Goal: Task Accomplishment & Management: Use online tool/utility

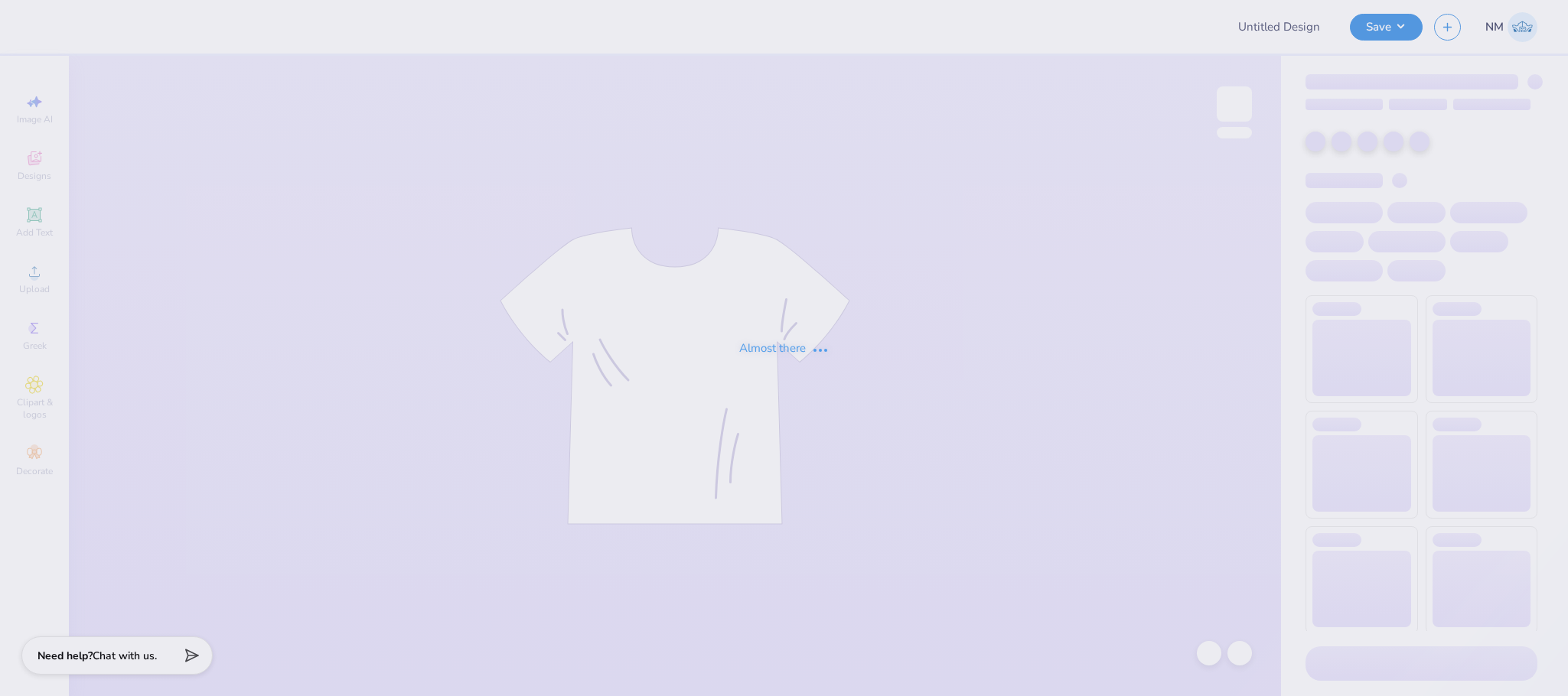
type input "AEPHI BID DAY"
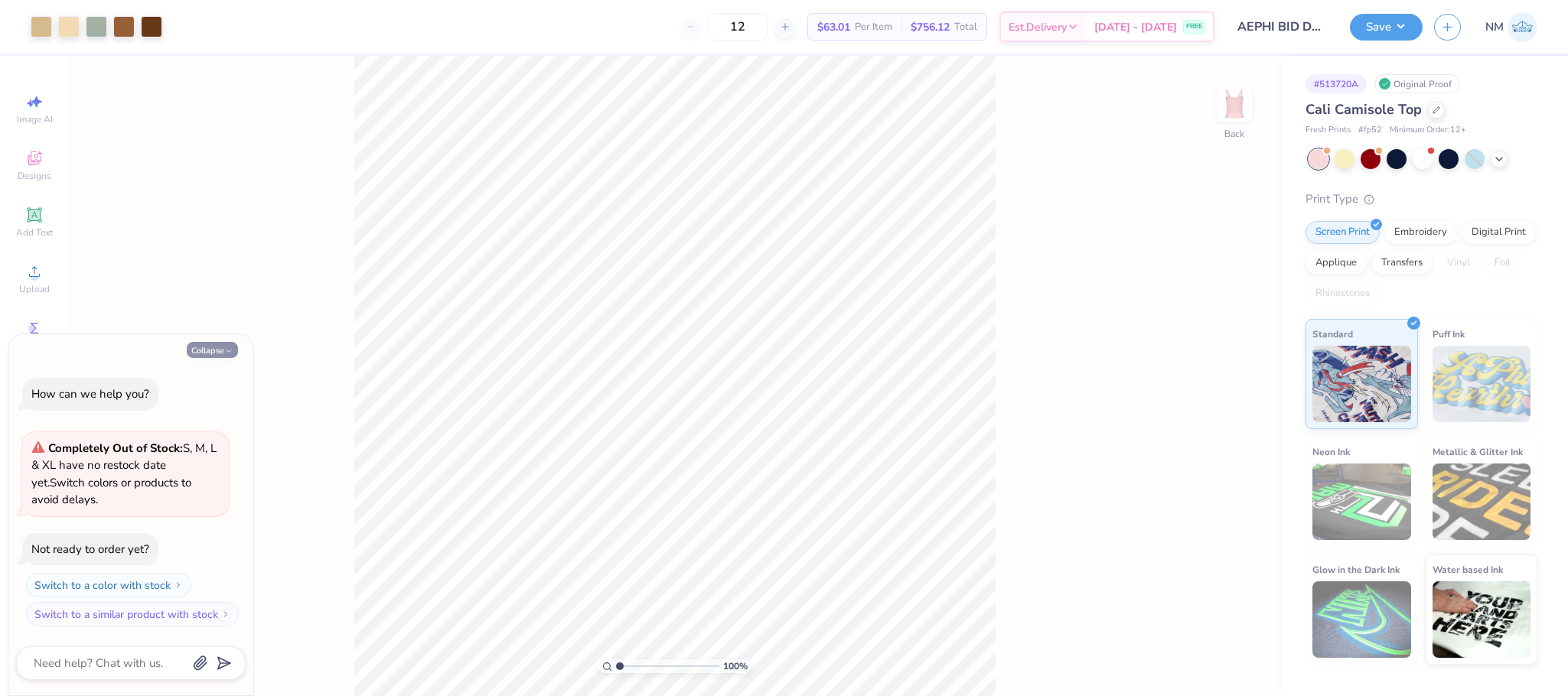
click at [203, 349] on button "Collapse" at bounding box center [212, 349] width 51 height 16
type textarea "x"
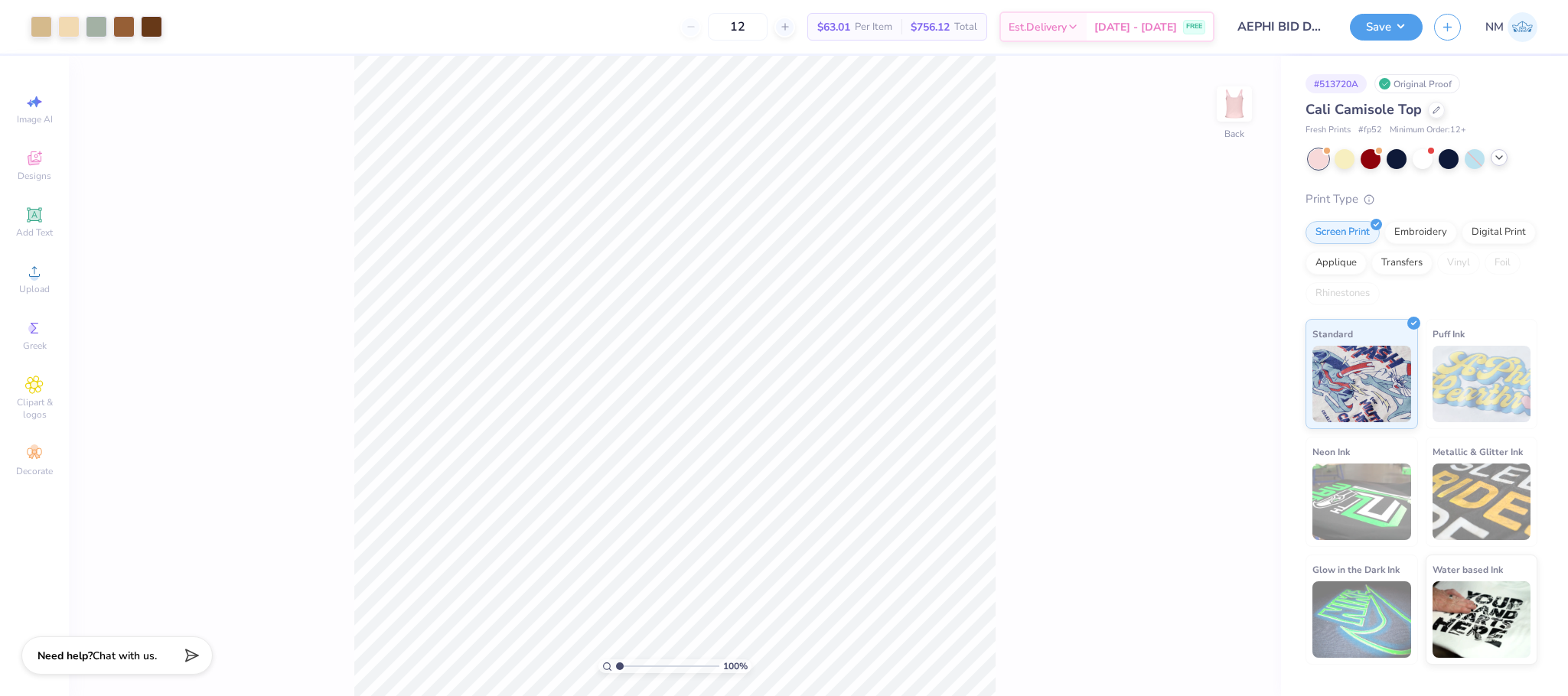
click at [1497, 157] on icon at bounding box center [1499, 158] width 12 height 12
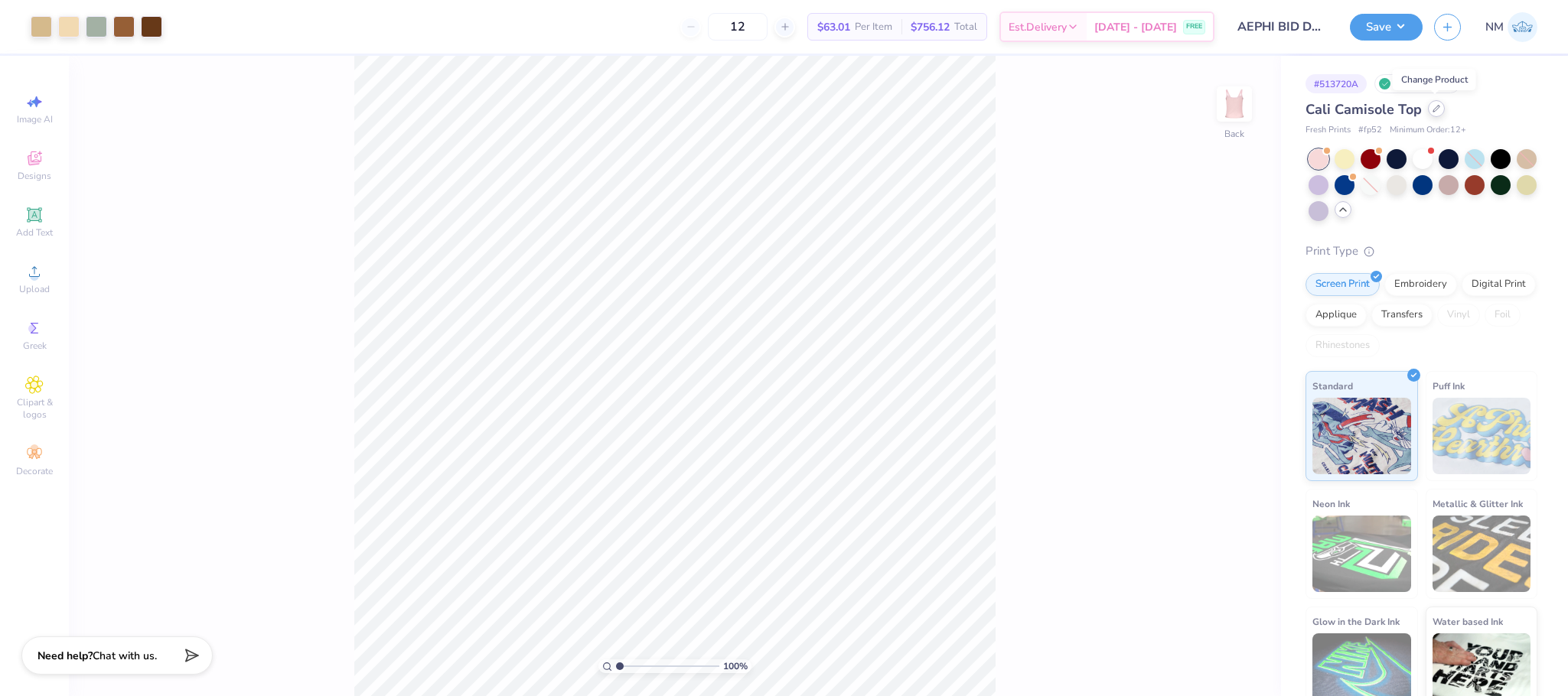
click at [1435, 111] on icon at bounding box center [1436, 109] width 8 height 8
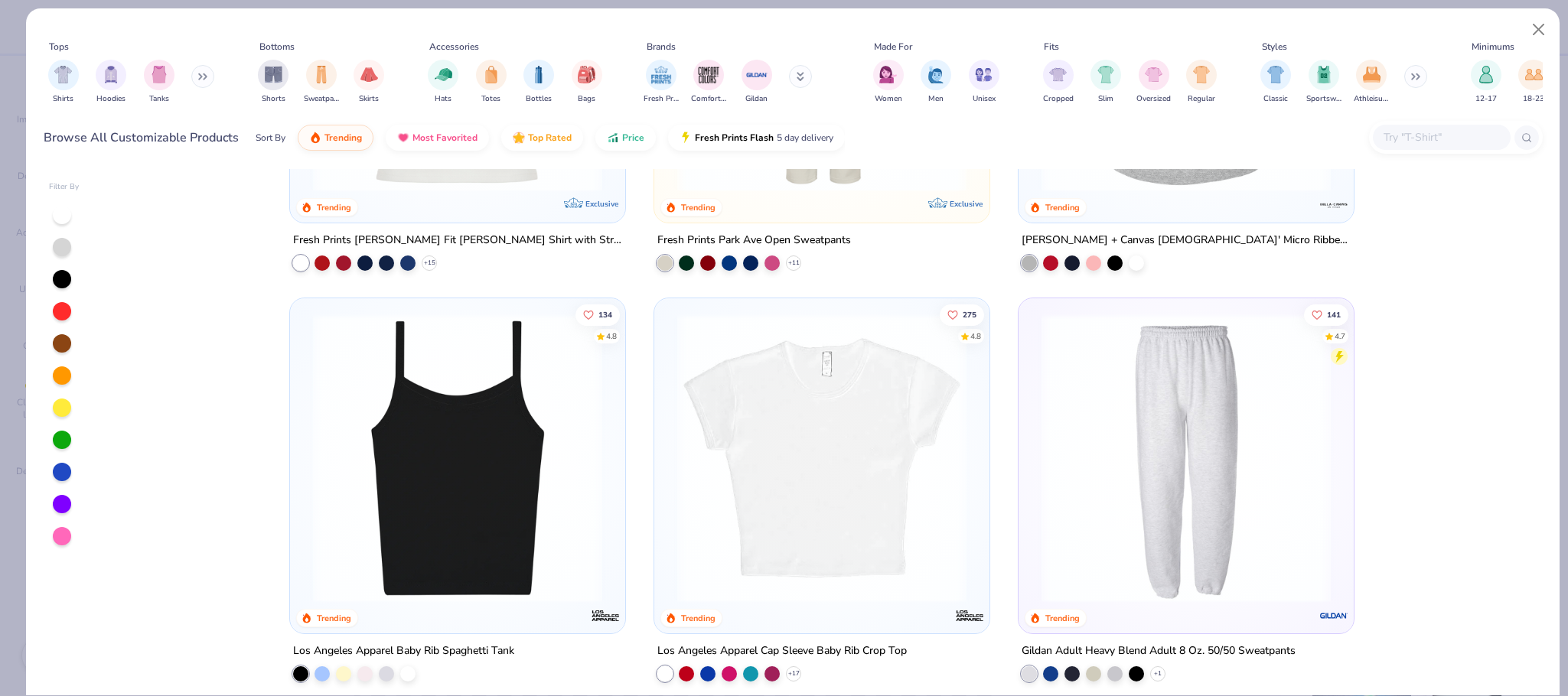
scroll to position [3055, 0]
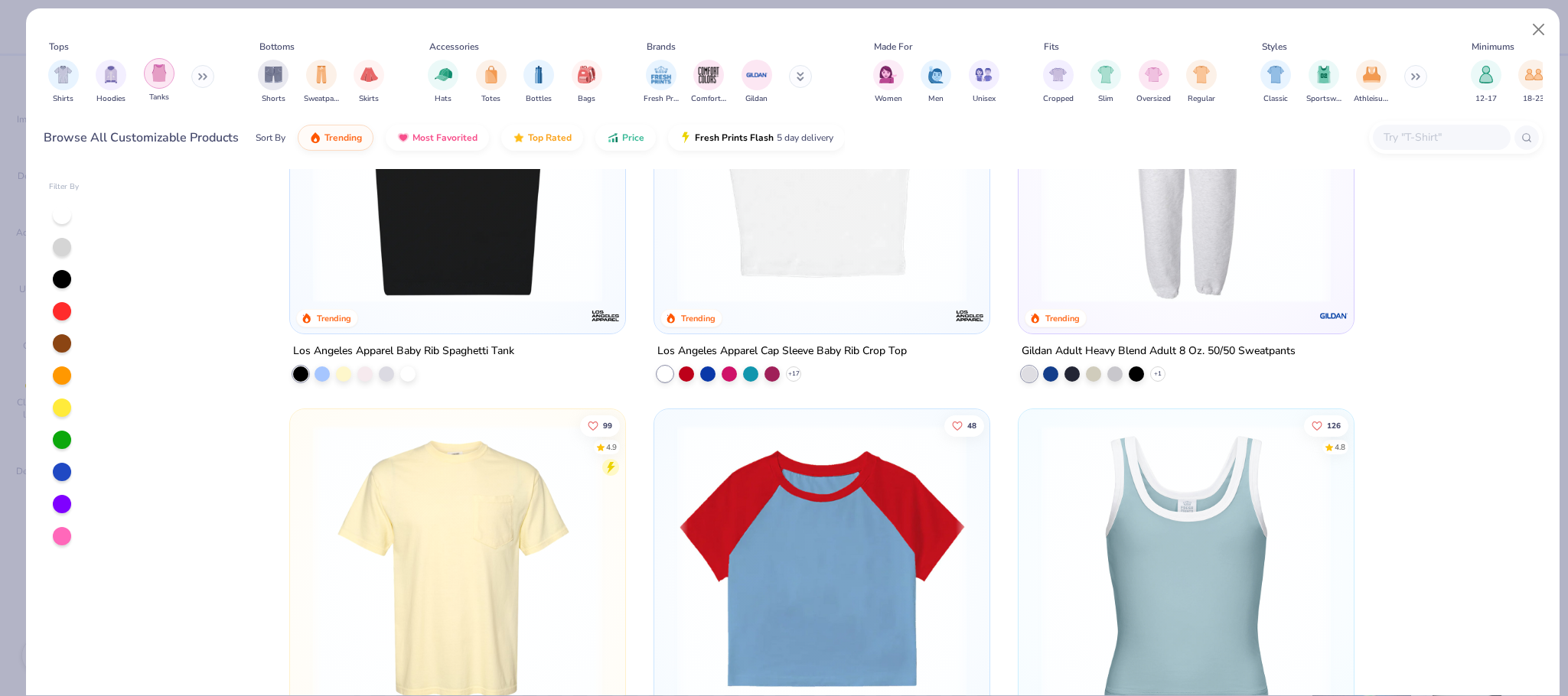
click at [166, 69] on img "filter for Tanks" at bounding box center [159, 73] width 17 height 18
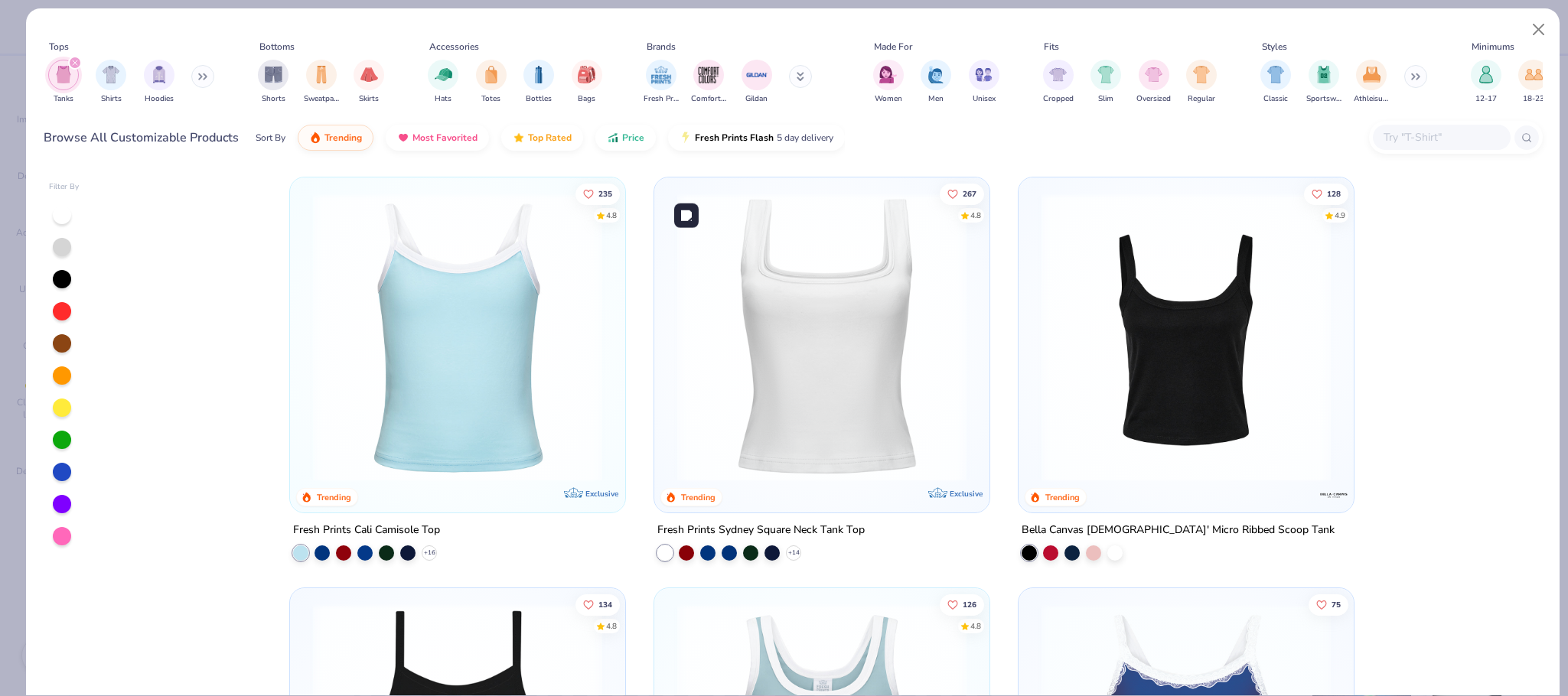
click at [843, 374] on img at bounding box center [821, 338] width 305 height 290
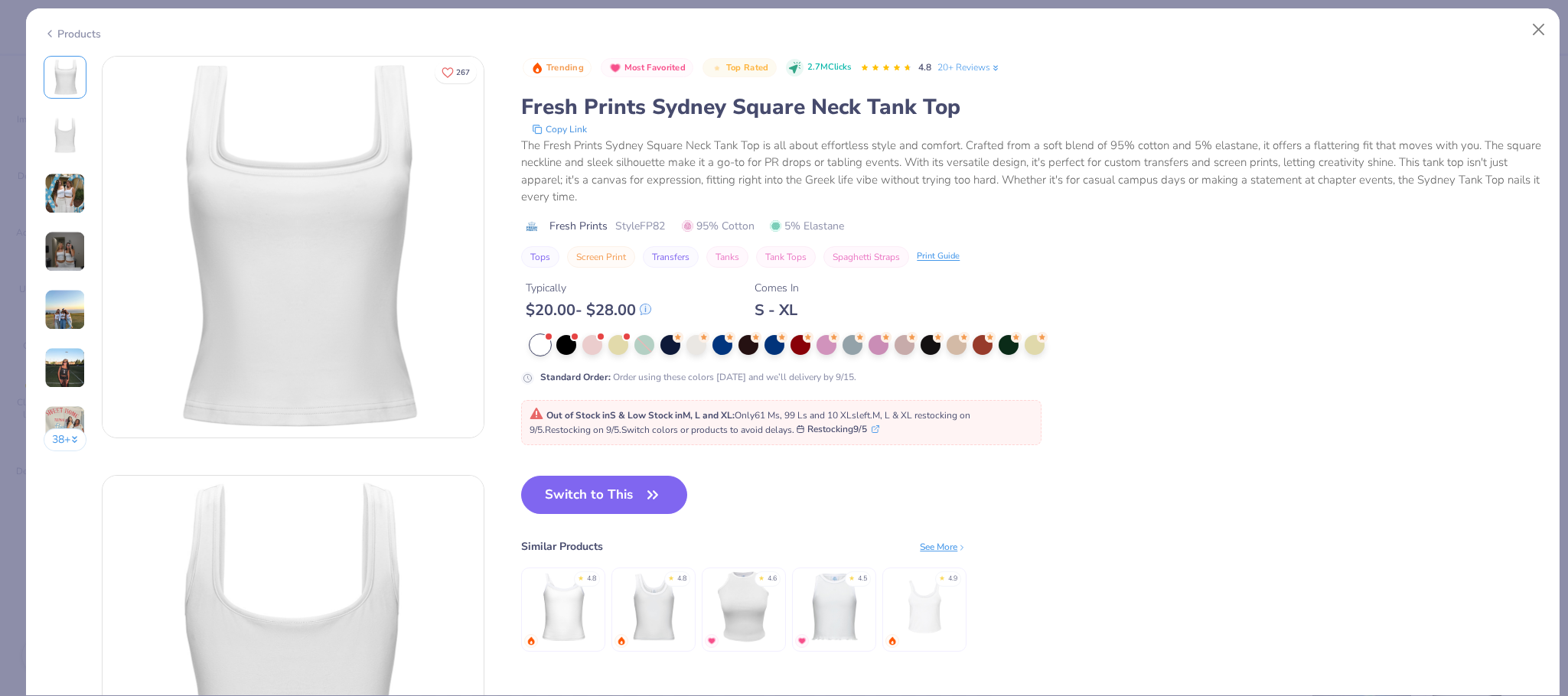
click at [92, 37] on div "Products" at bounding box center [72, 34] width 57 height 16
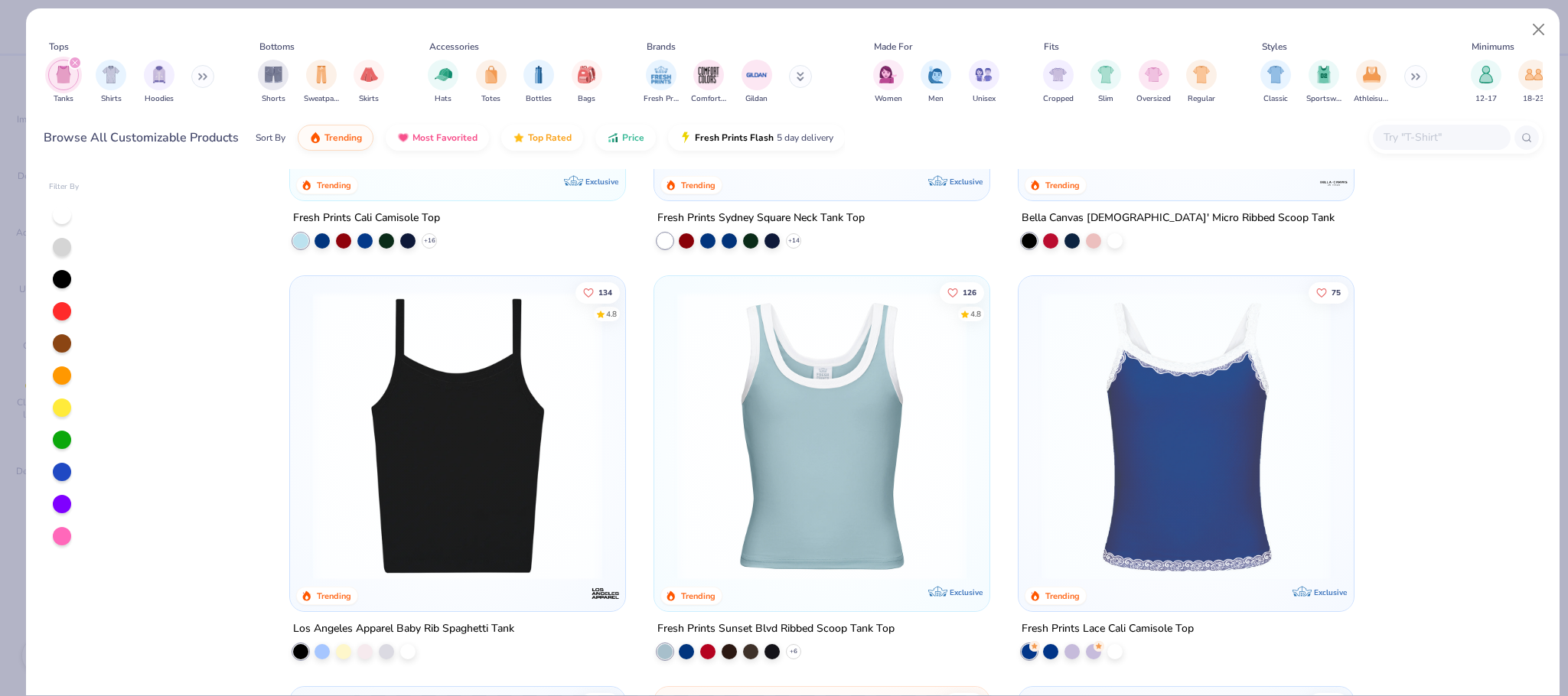
scroll to position [360, 0]
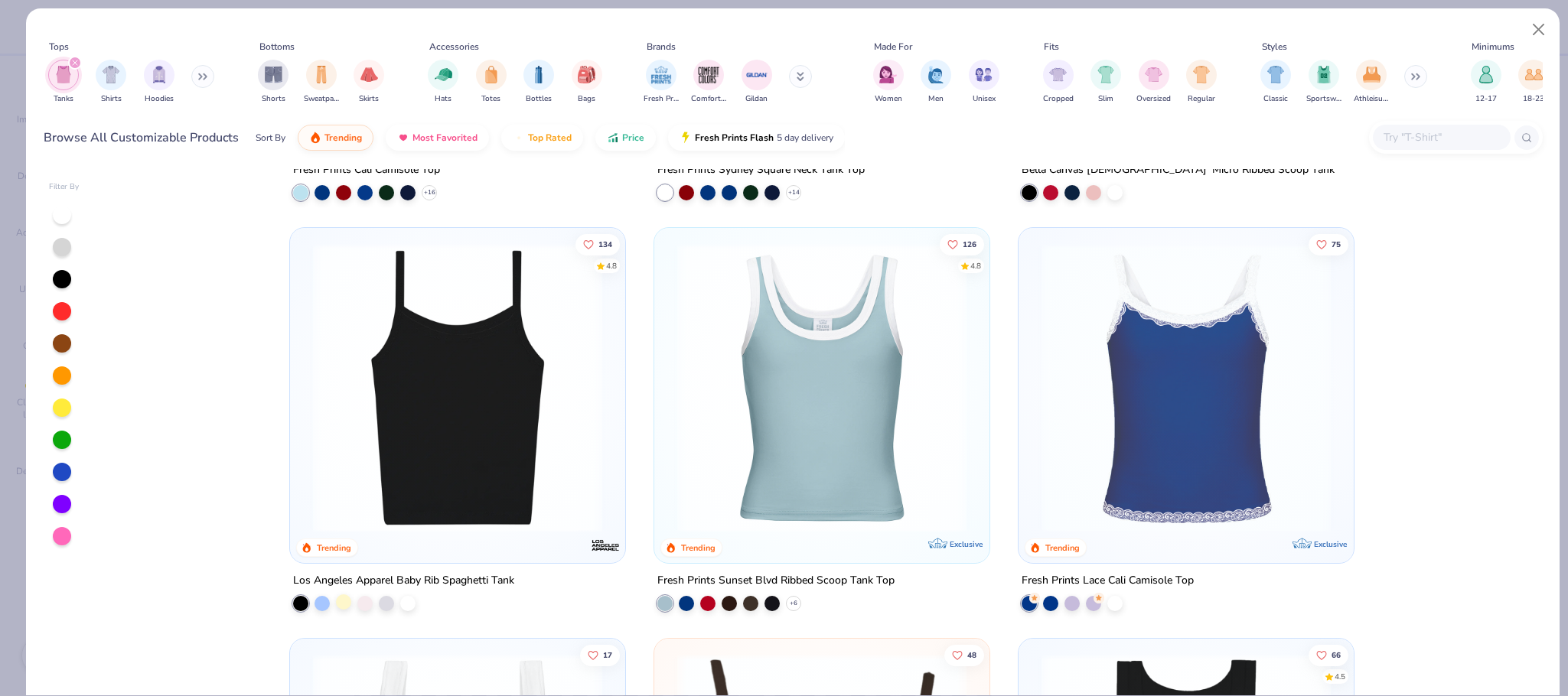
click at [336, 604] on div at bounding box center [343, 601] width 15 height 15
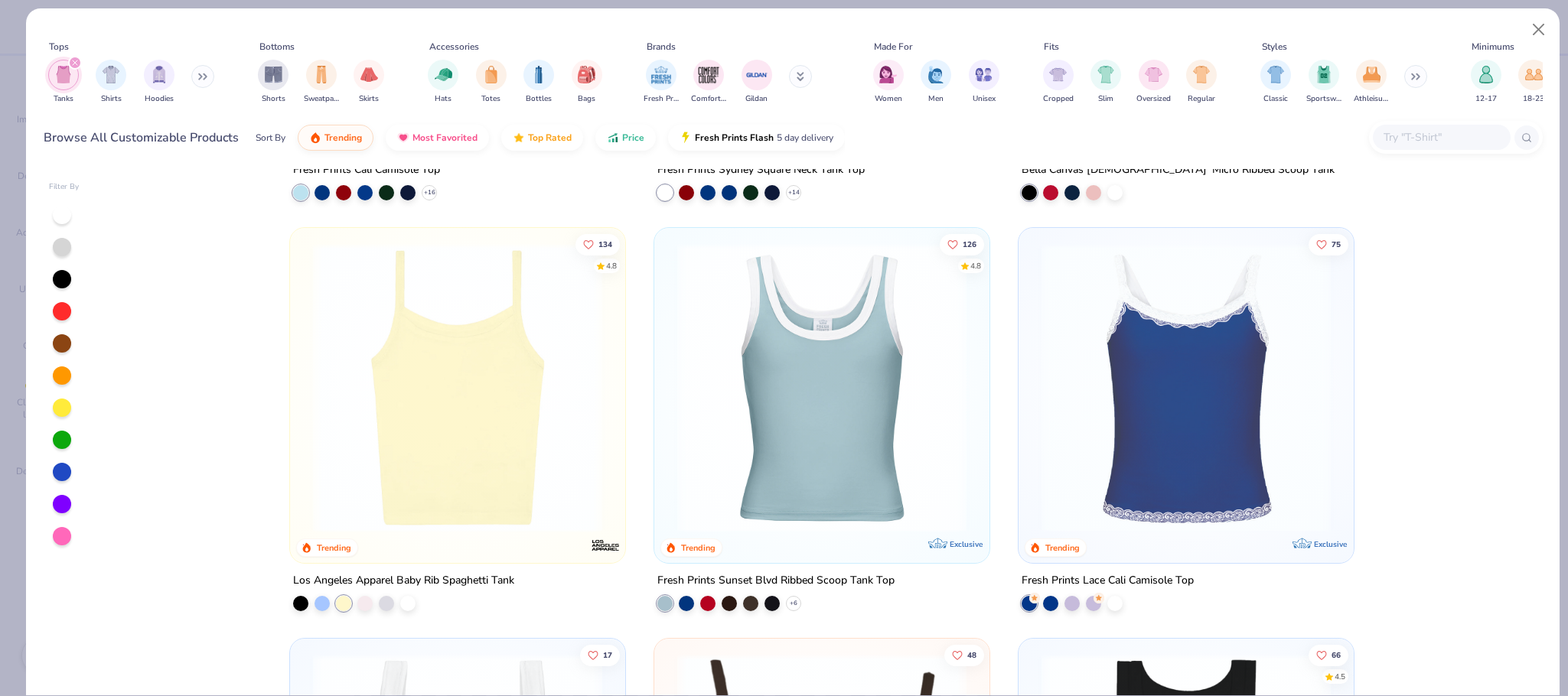
click at [373, 439] on div at bounding box center [153, 388] width 914 height 290
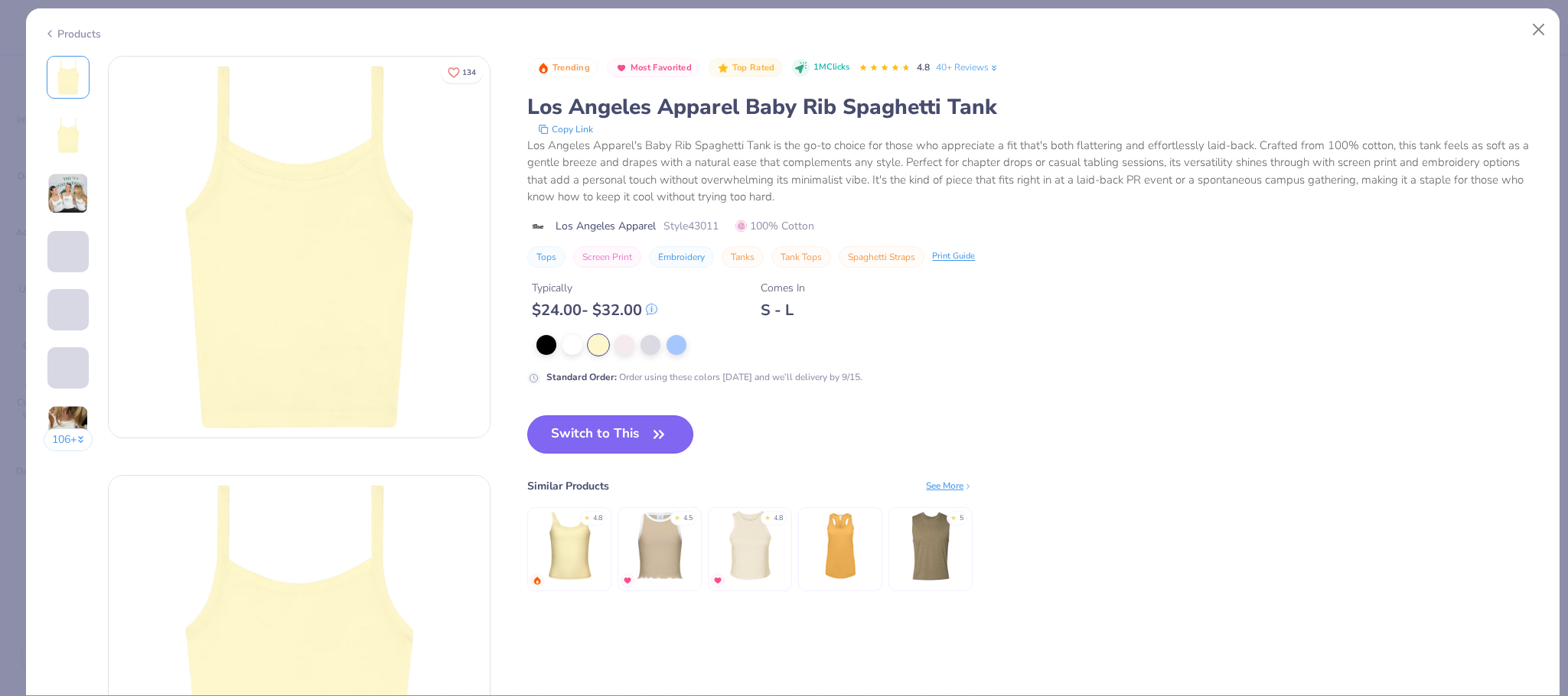
click at [624, 438] on button "Switch to This" at bounding box center [610, 434] width 166 height 38
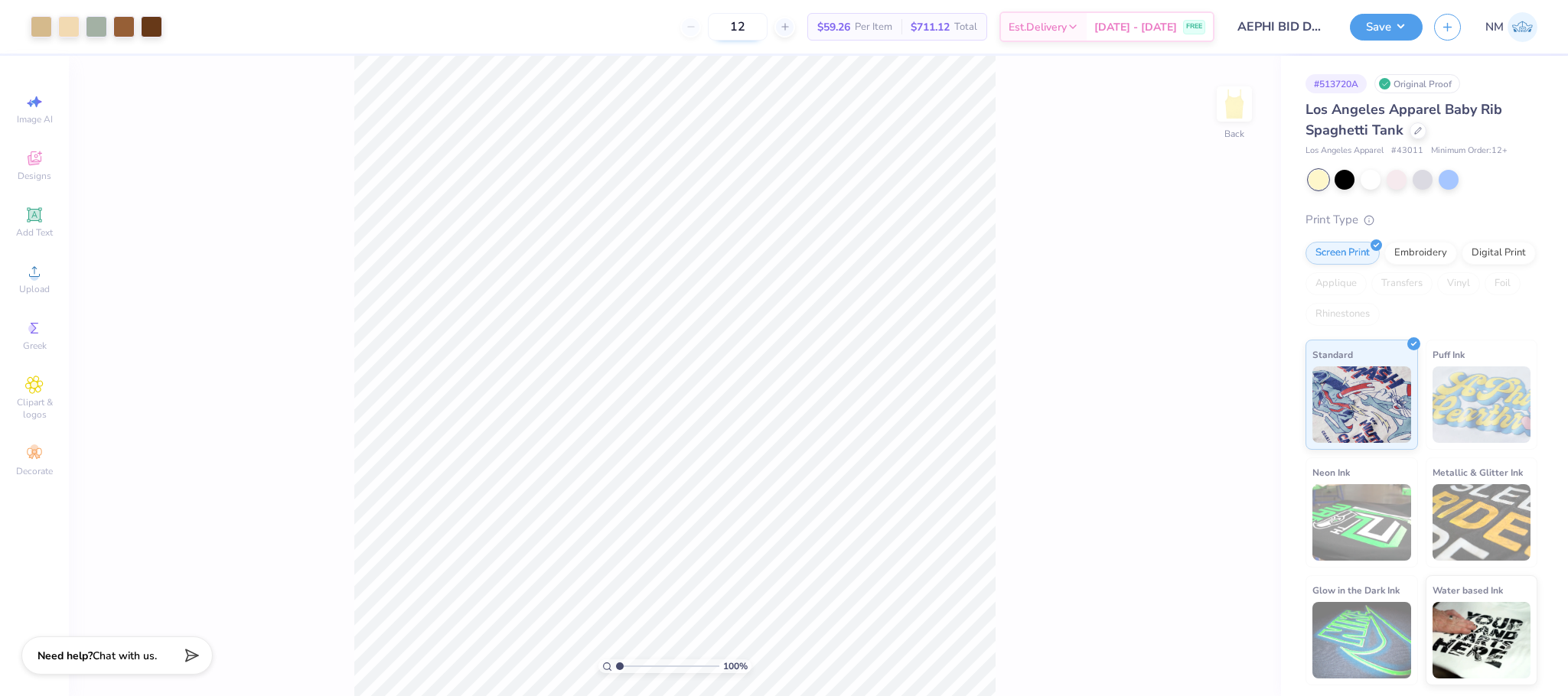
click at [768, 25] on input "12" at bounding box center [738, 27] width 60 height 28
type input "1"
type input "5"
type input "48"
click at [94, 24] on div at bounding box center [96, 25] width 21 height 21
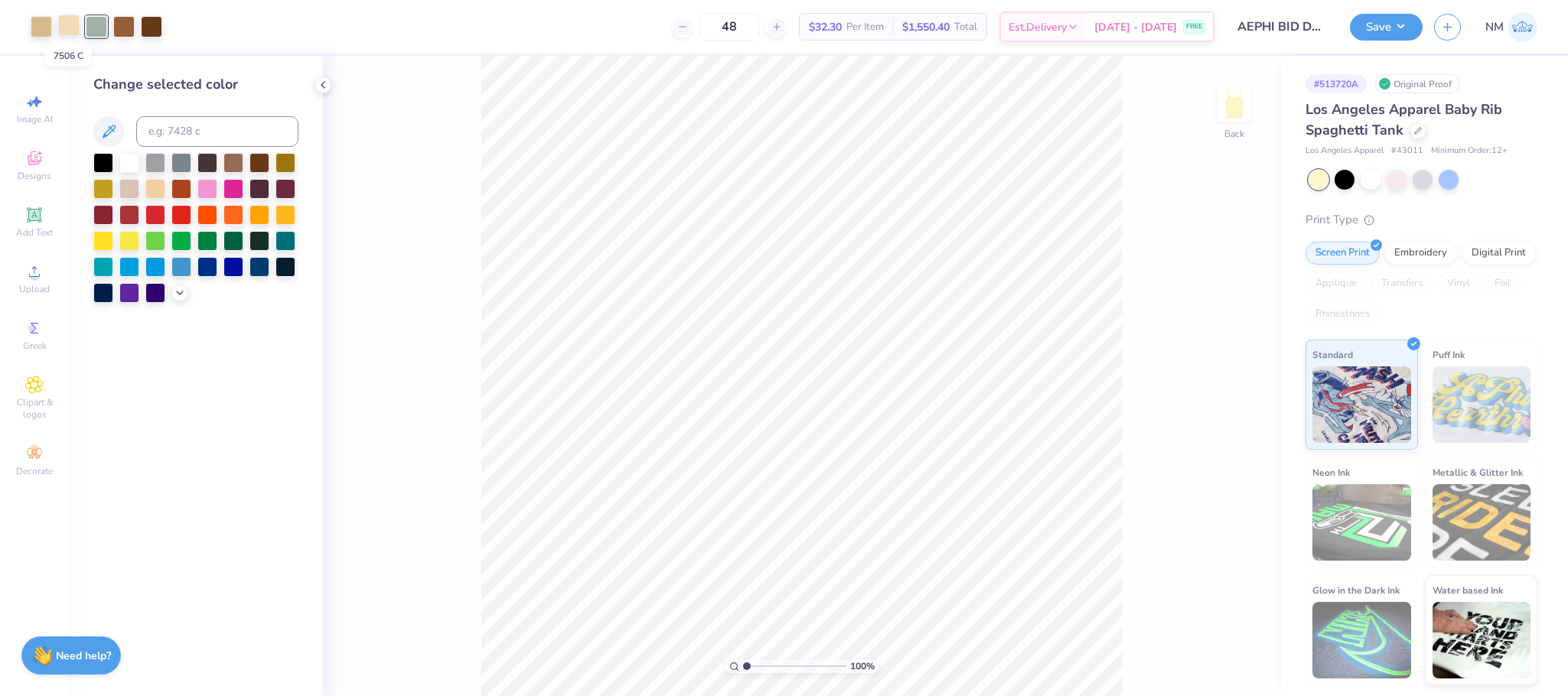
click at [63, 24] on div at bounding box center [68, 25] width 21 height 21
click at [166, 132] on input at bounding box center [217, 131] width 162 height 31
type input "467"
click at [120, 24] on div at bounding box center [123, 25] width 21 height 21
click at [180, 134] on input at bounding box center [217, 131] width 162 height 31
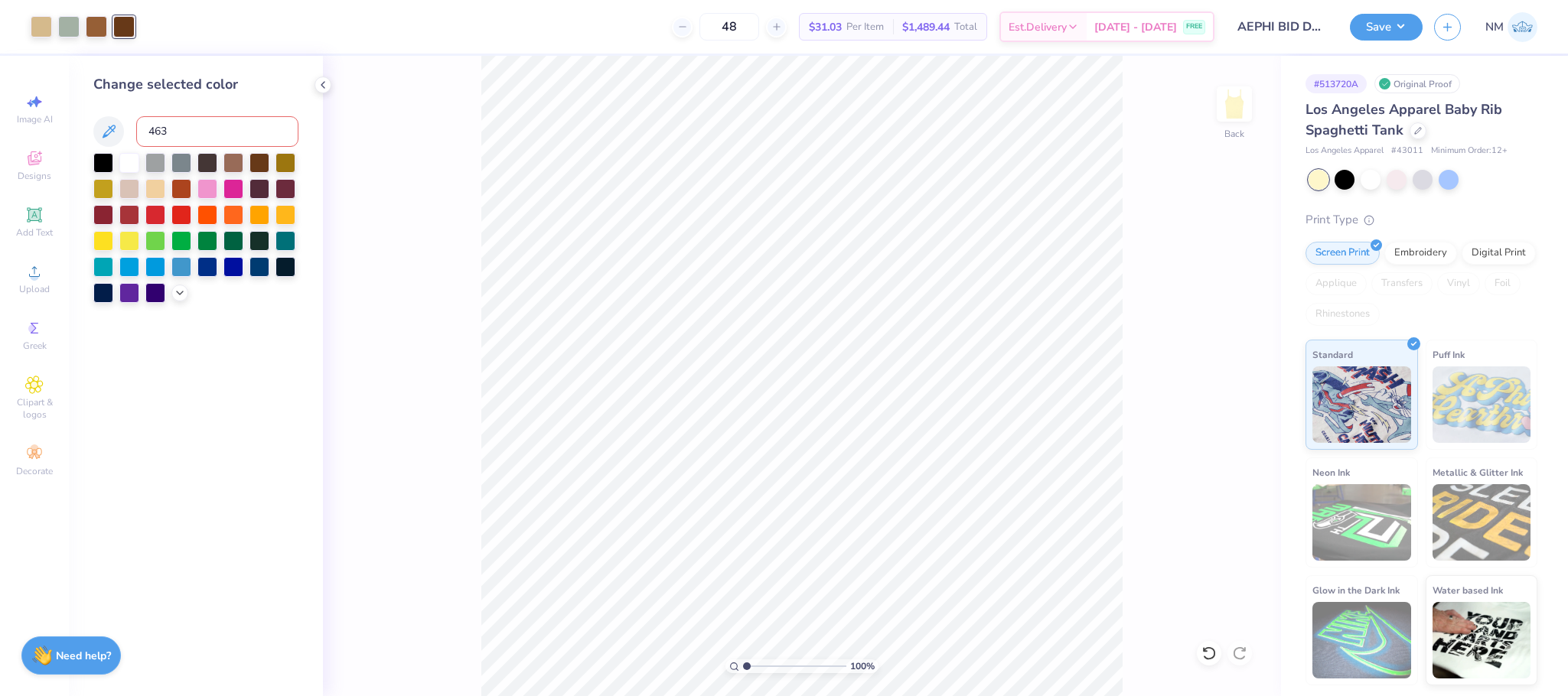
type input "4635"
click at [324, 85] on icon at bounding box center [323, 85] width 12 height 12
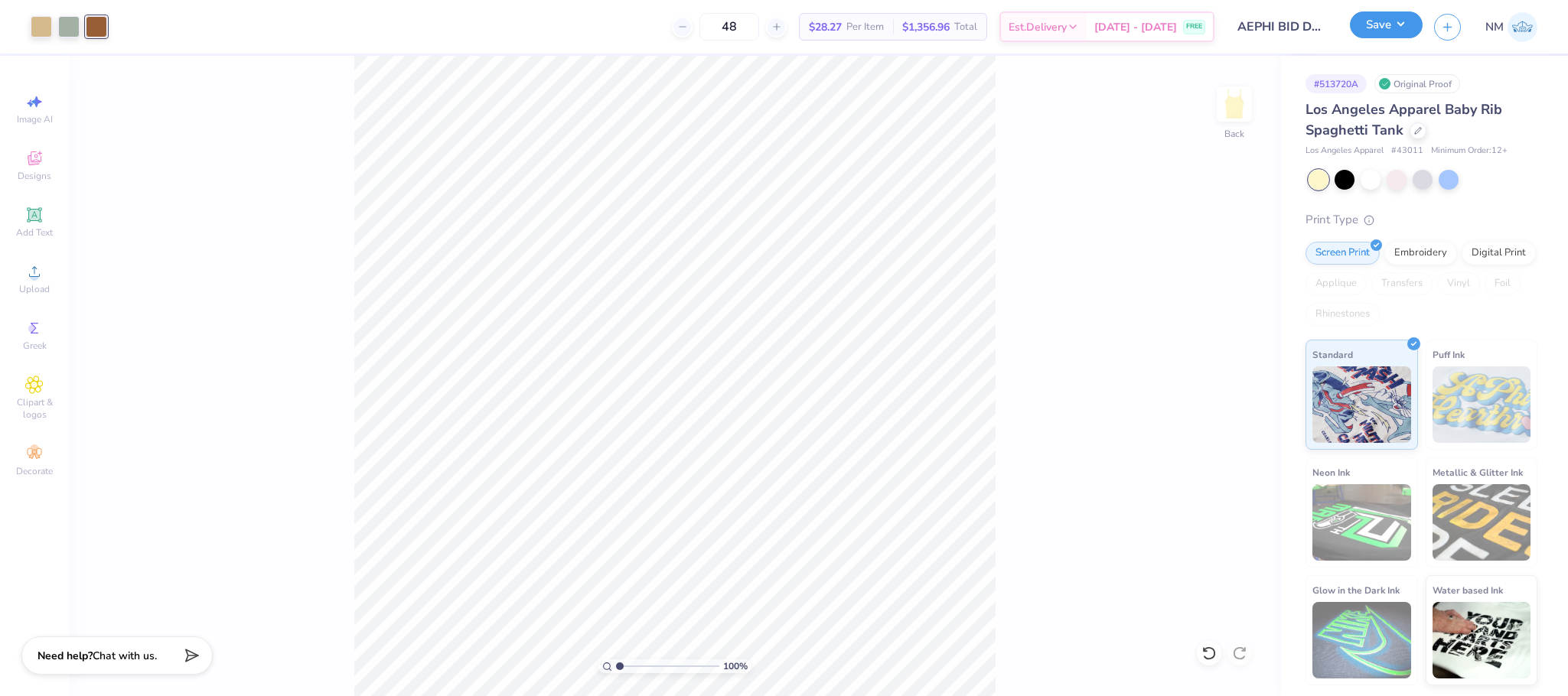
click at [1369, 25] on button "Save" at bounding box center [1386, 24] width 73 height 27
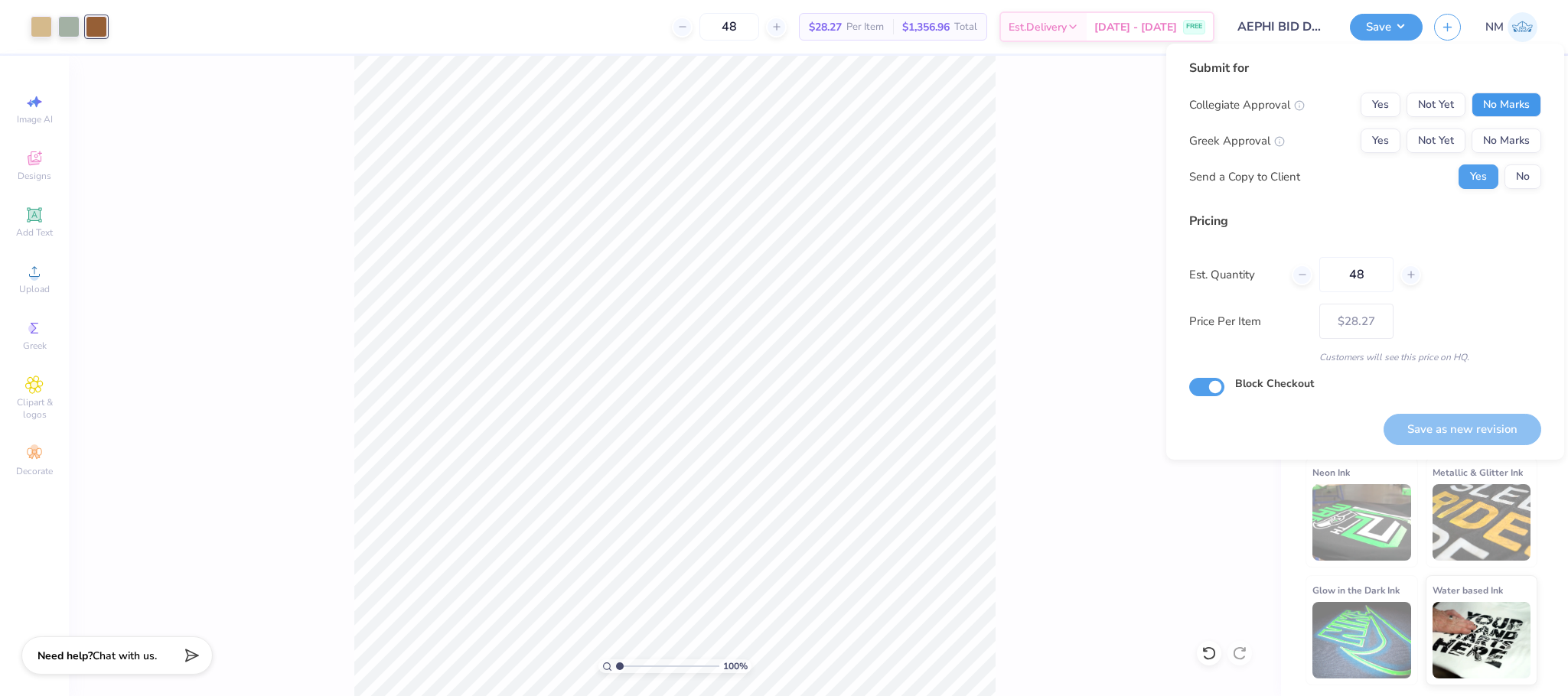
click at [1504, 100] on button "No Marks" at bounding box center [1506, 105] width 70 height 25
click at [1389, 139] on button "Yes" at bounding box center [1380, 141] width 40 height 25
click at [1515, 429] on button "Save as new revision" at bounding box center [1462, 429] width 158 height 31
type input "$28.27"
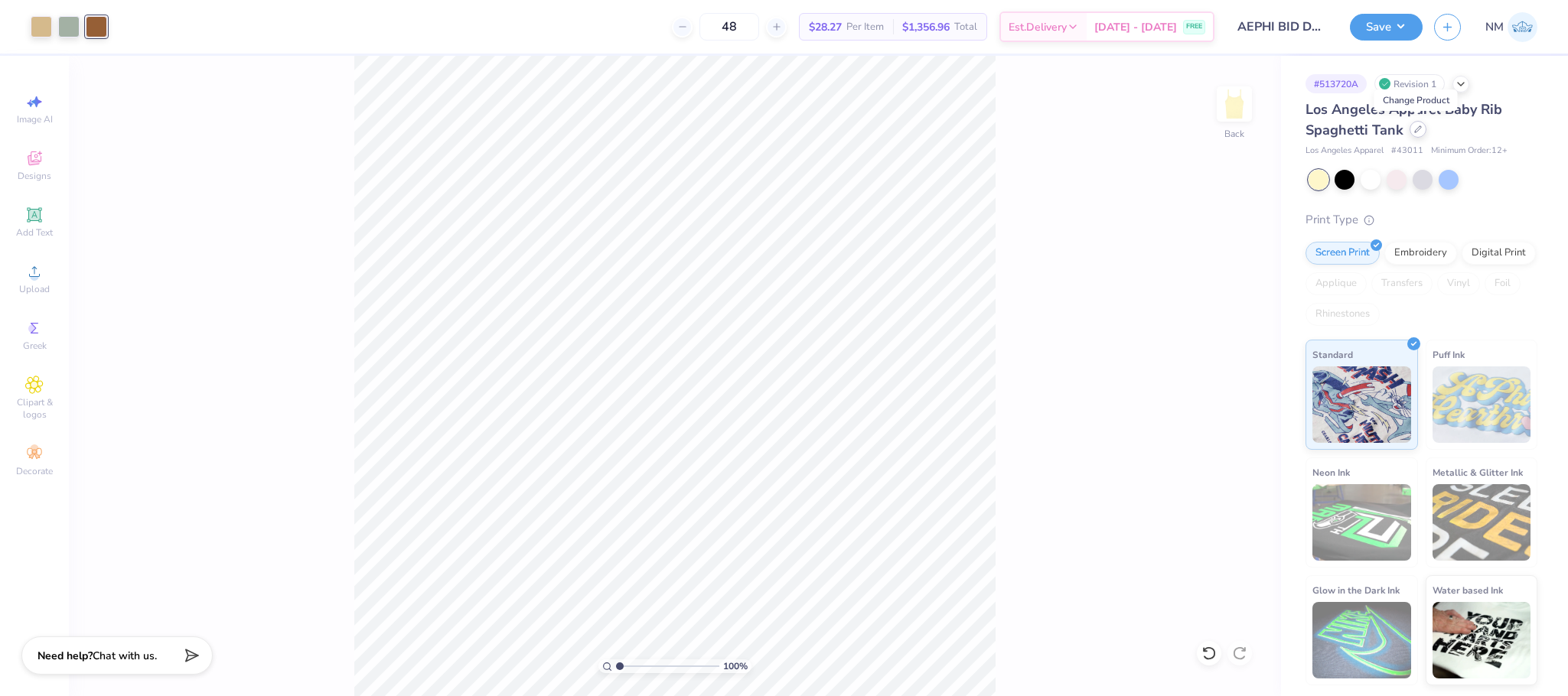
click at [1416, 126] on icon at bounding box center [1418, 130] width 8 height 8
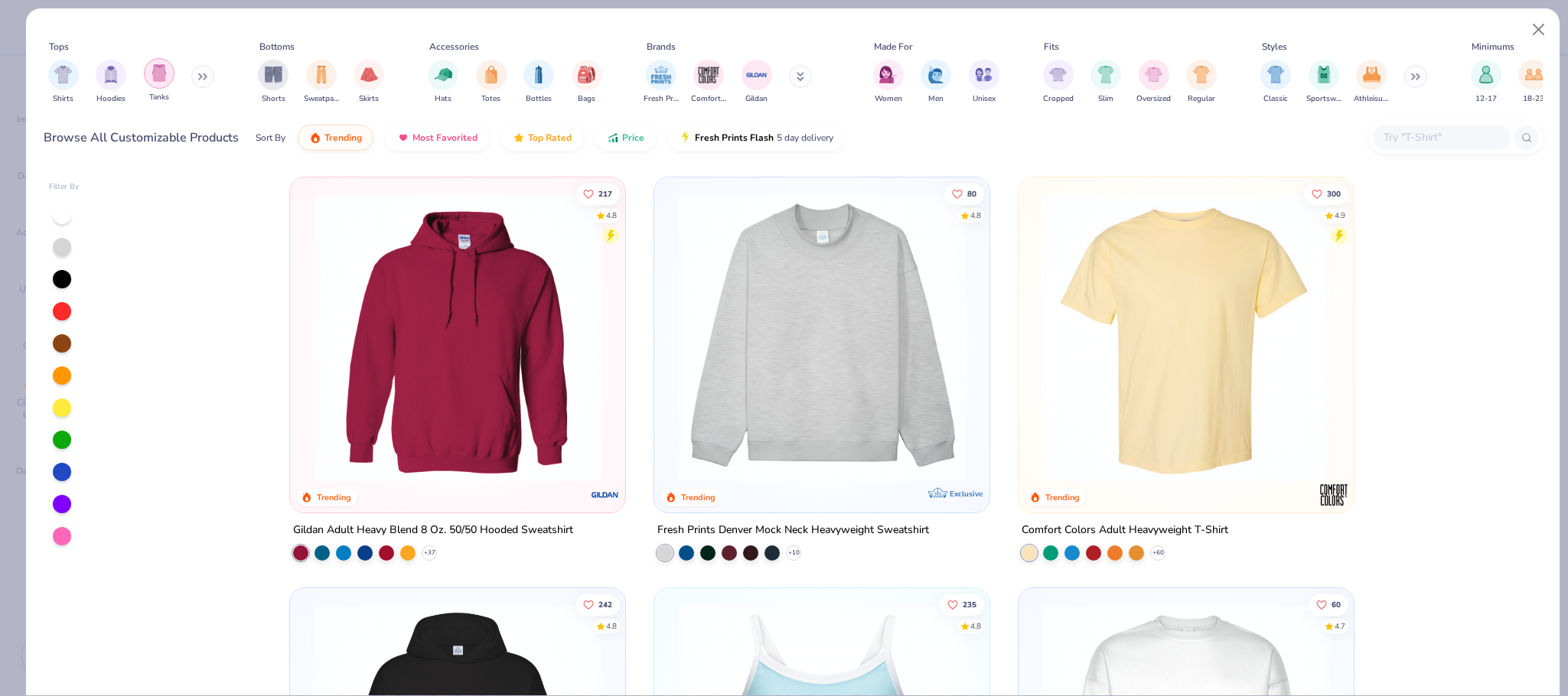
click at [155, 77] on img "filter for Tanks" at bounding box center [159, 73] width 17 height 18
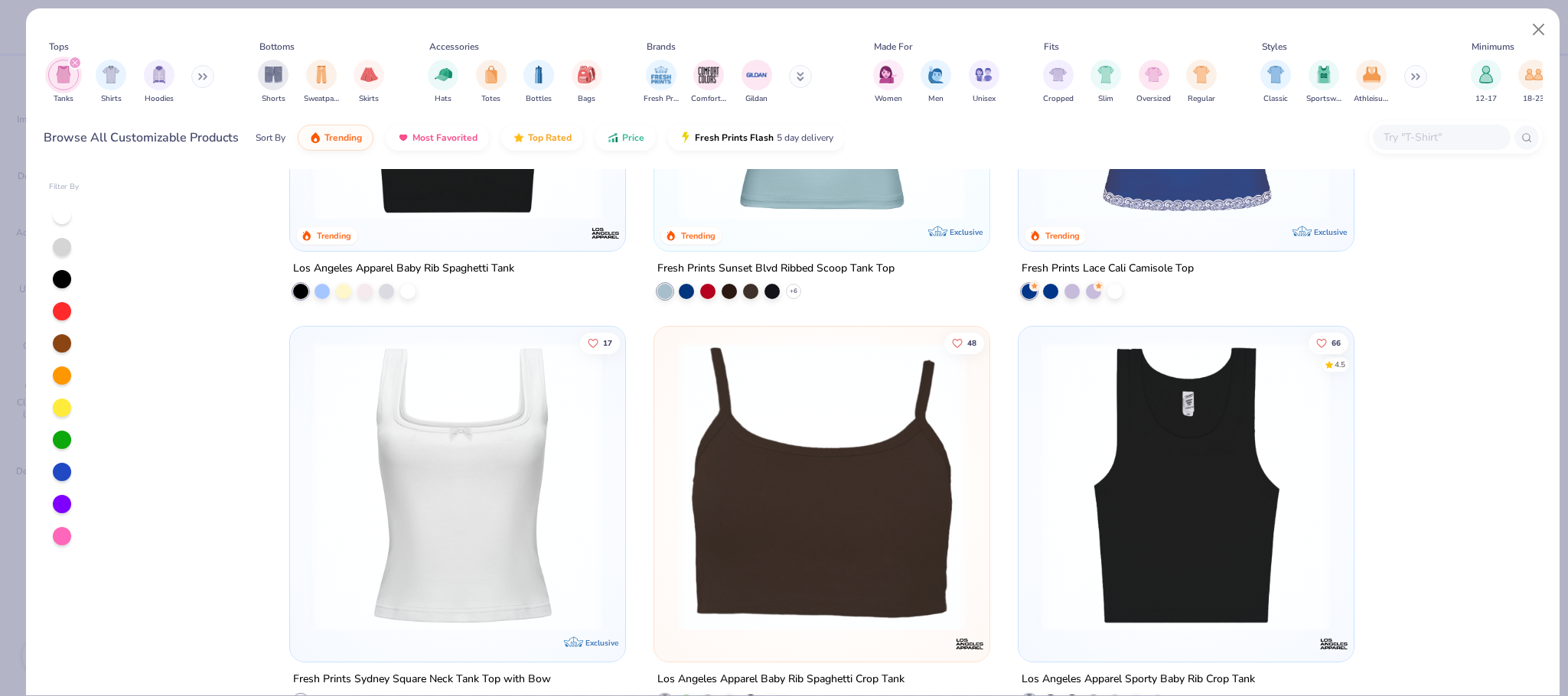
scroll to position [870, 0]
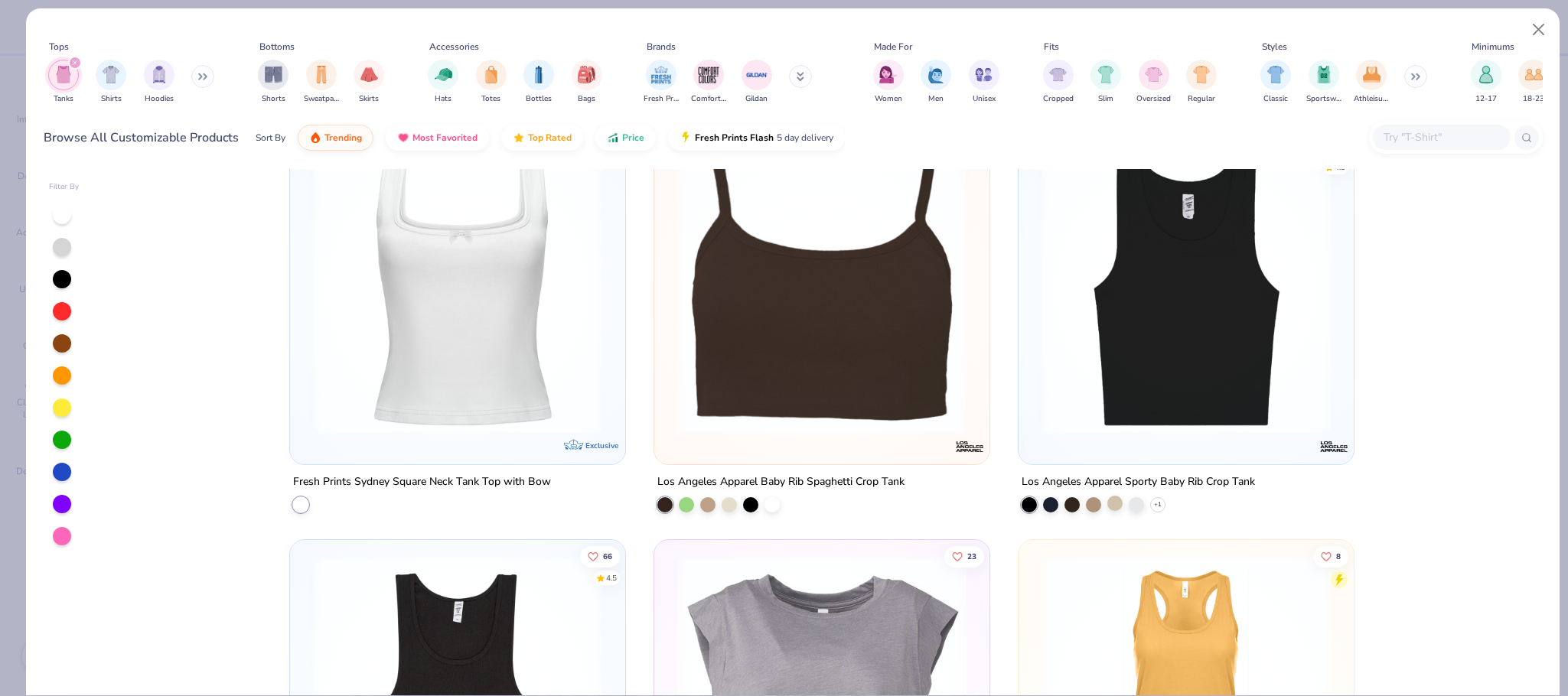
click at [1109, 502] on div at bounding box center [1115, 503] width 15 height 15
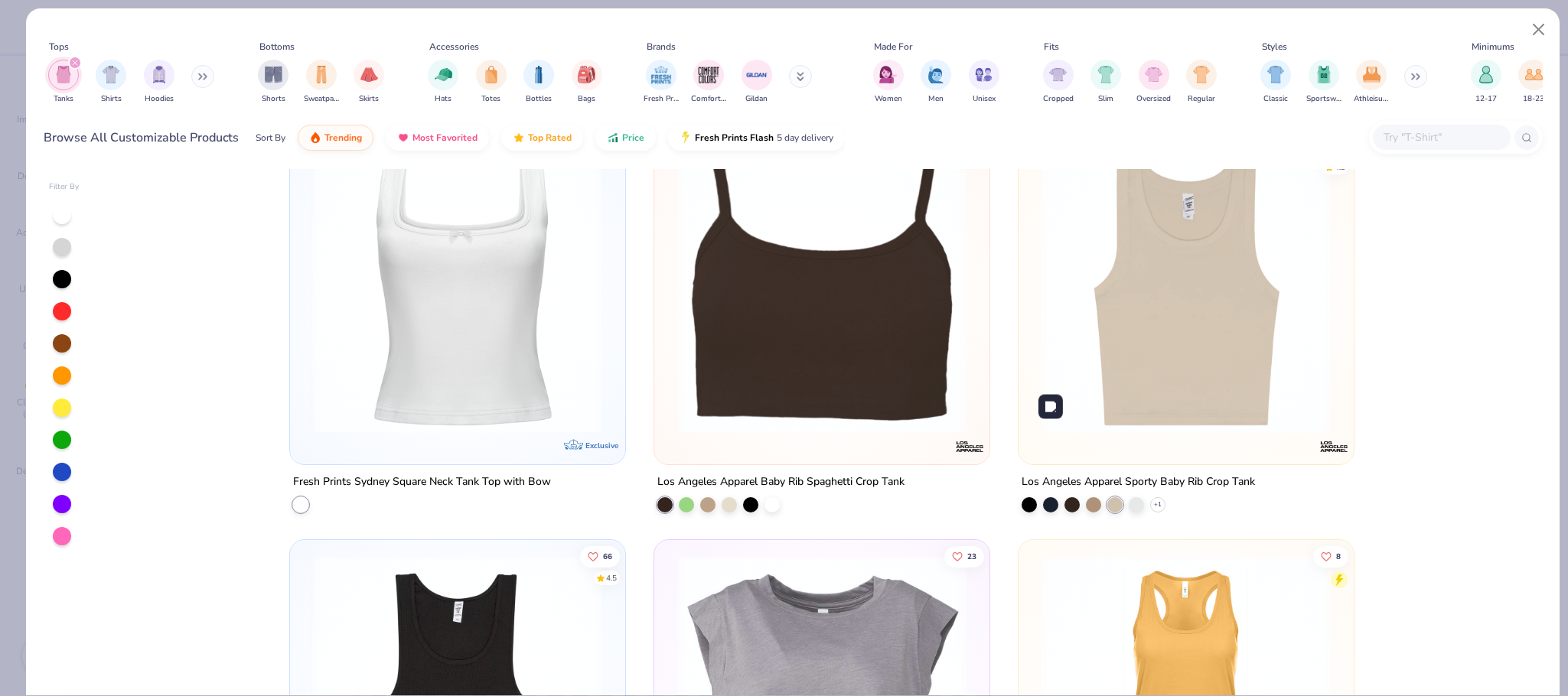
click at [1187, 361] on img at bounding box center [1185, 290] width 305 height 290
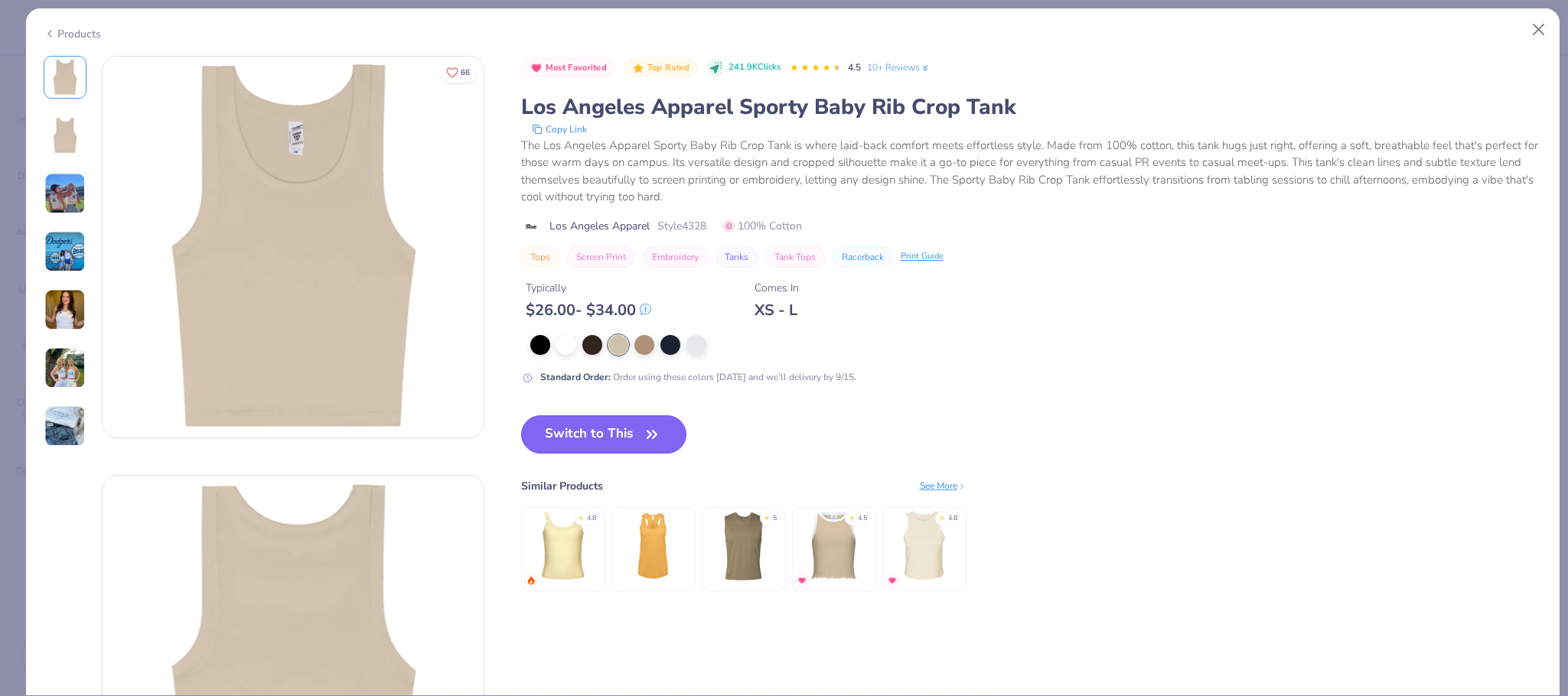
click at [574, 437] on button "Switch to This" at bounding box center [604, 434] width 166 height 38
click at [922, 570] on img at bounding box center [924, 545] width 73 height 73
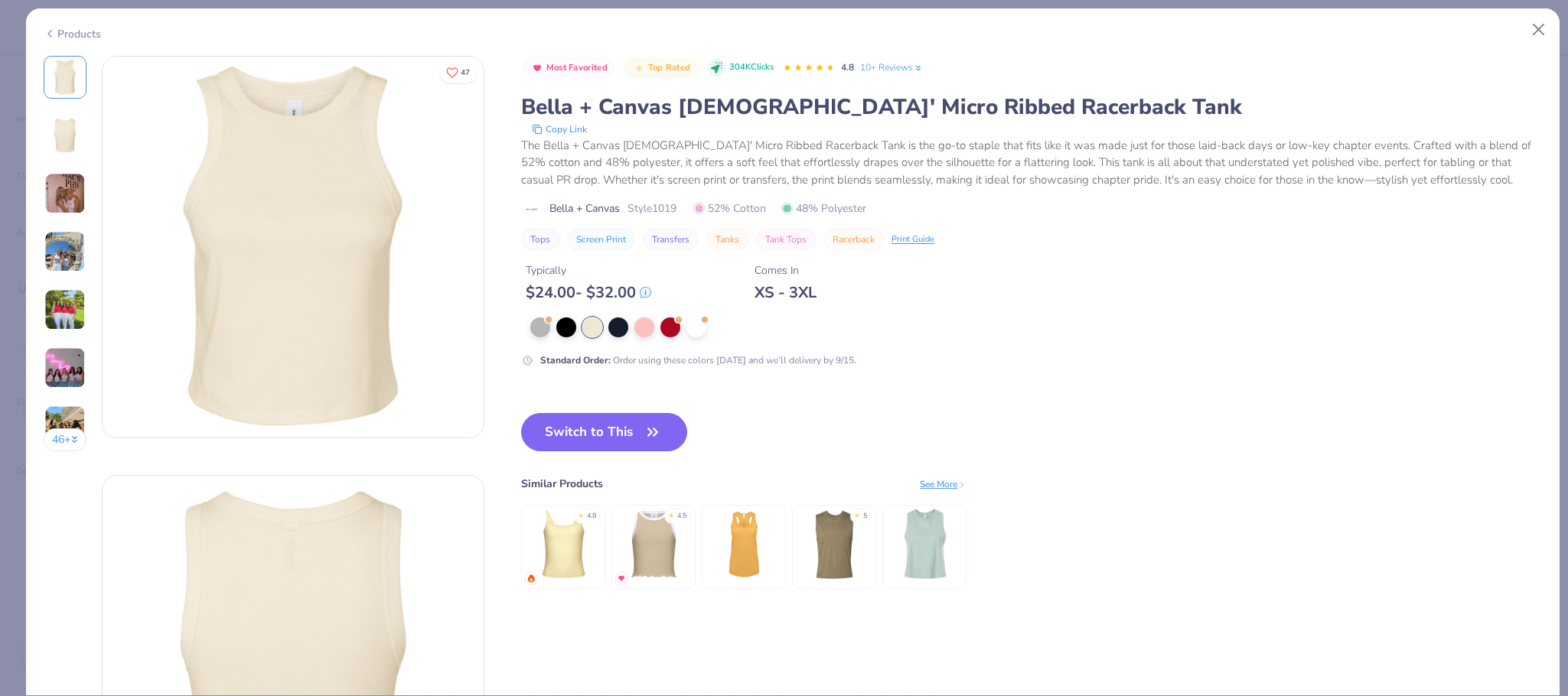
click at [949, 484] on div "See More" at bounding box center [943, 484] width 47 height 14
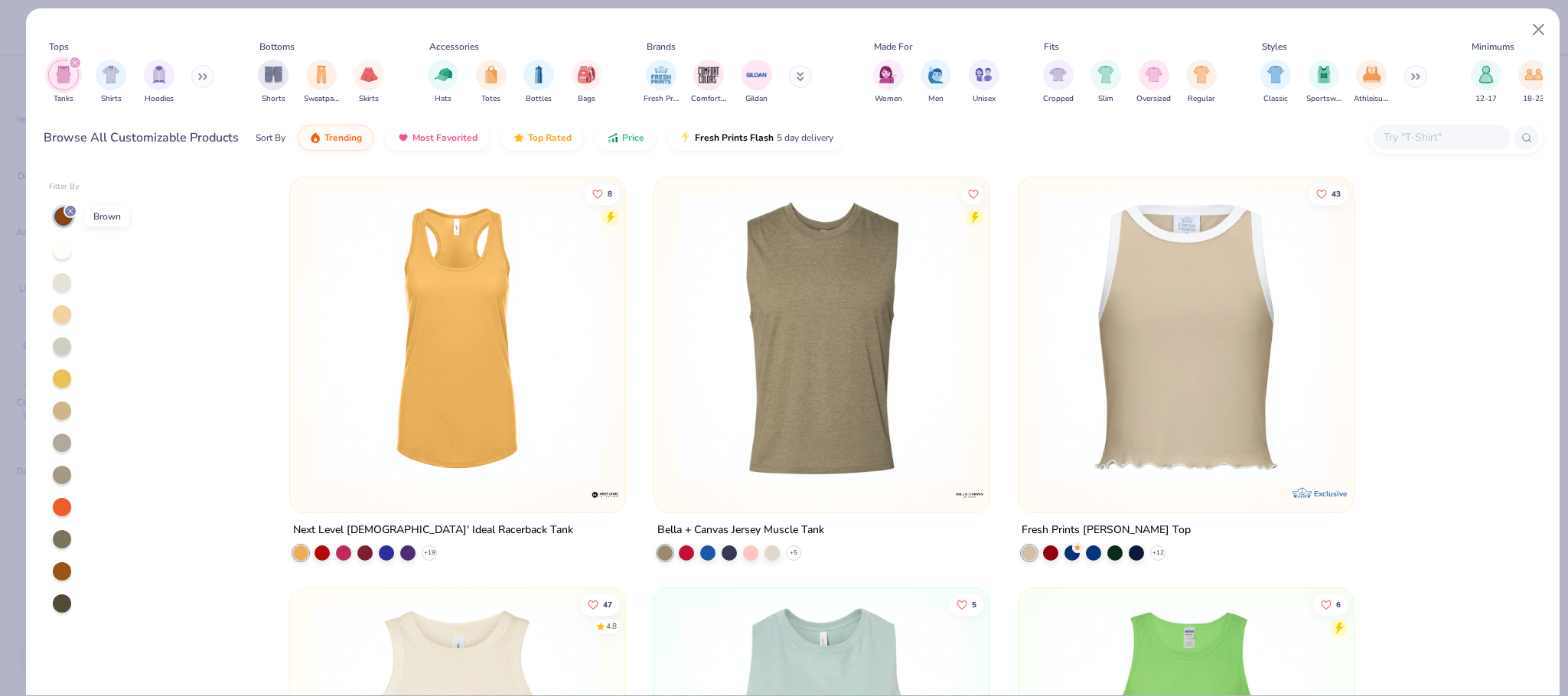
click at [71, 214] on icon at bounding box center [70, 211] width 9 height 9
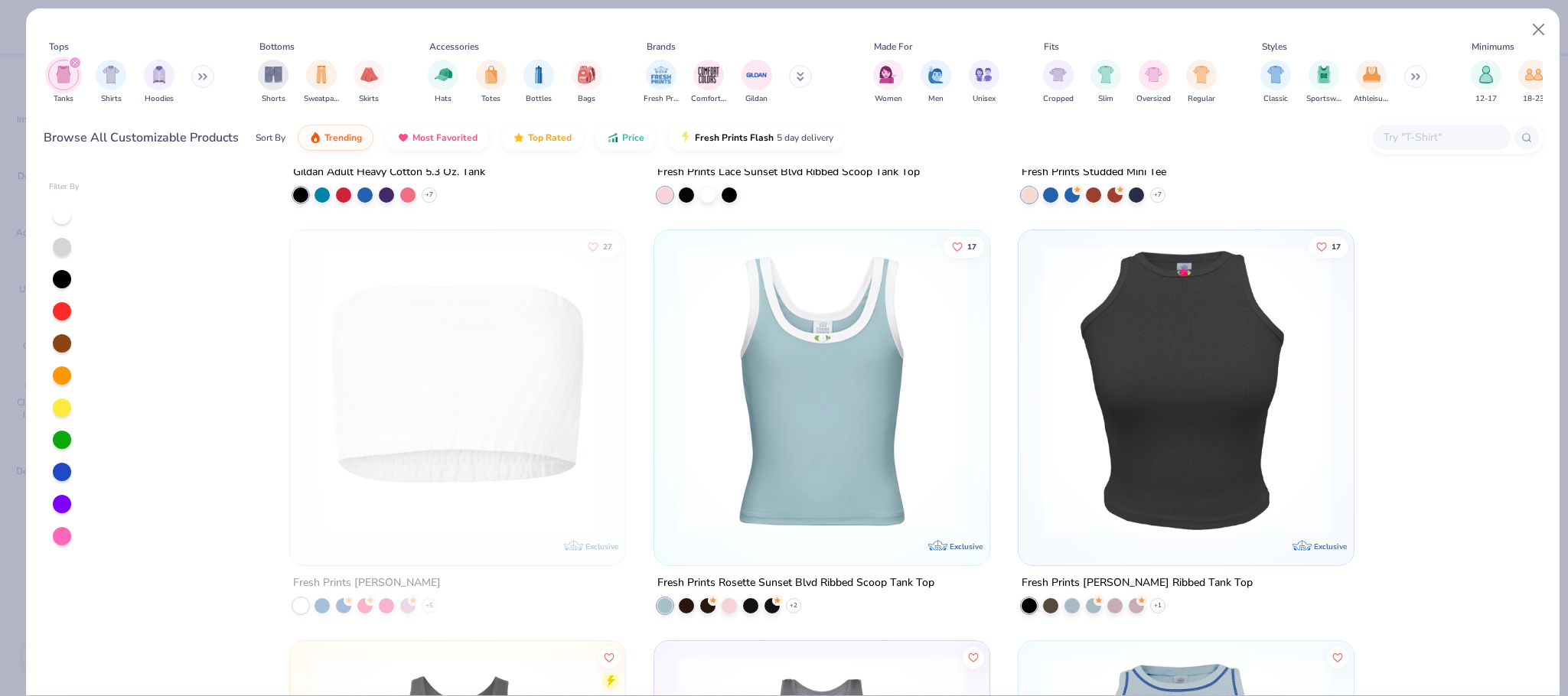
scroll to position [3184, 0]
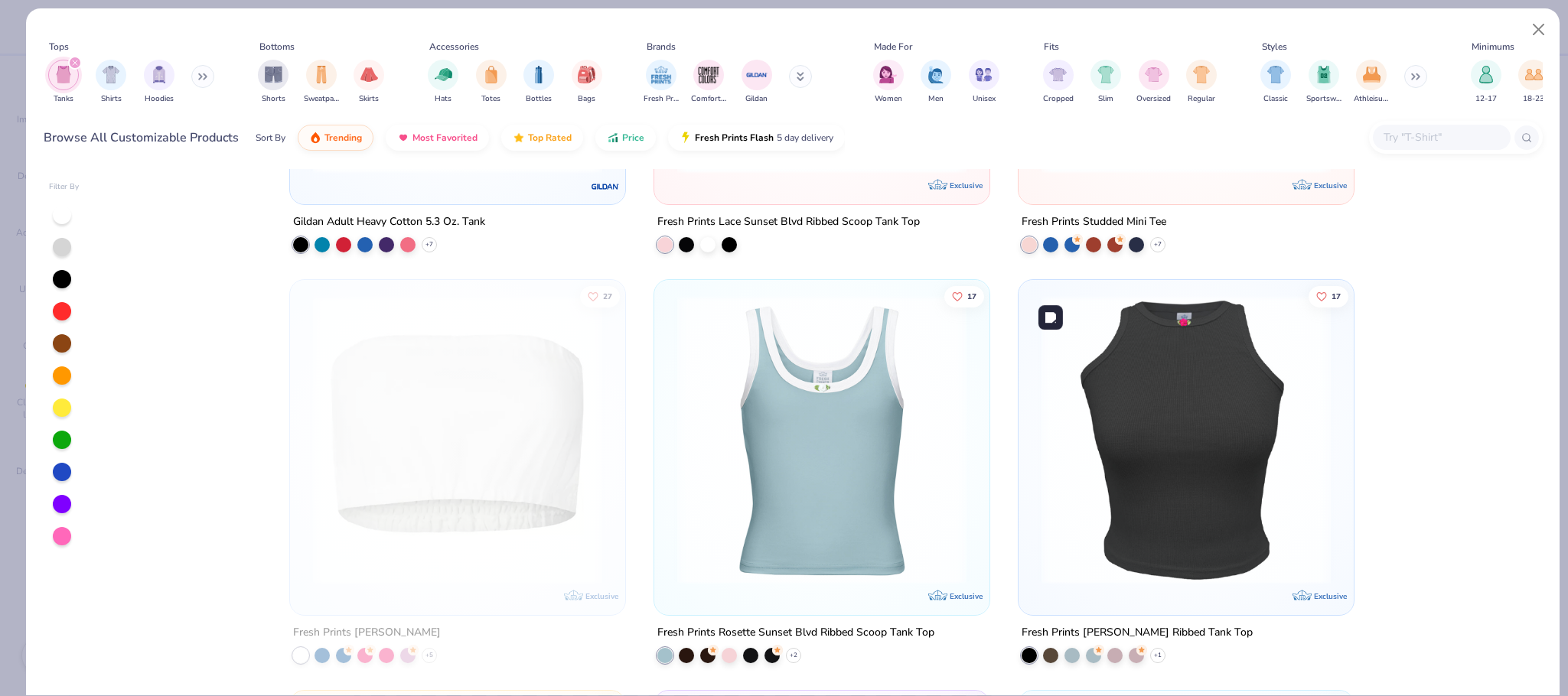
click at [1226, 374] on img at bounding box center [1185, 440] width 305 height 290
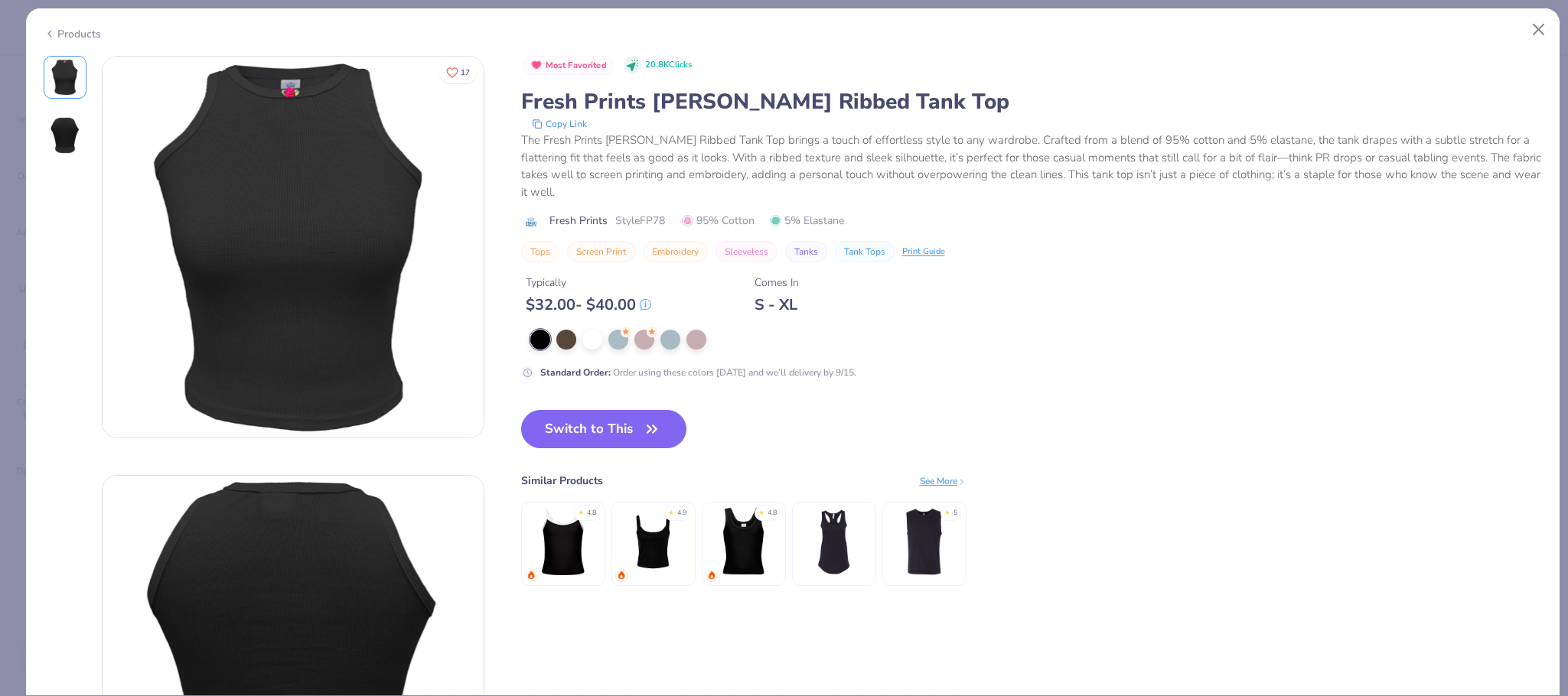
click at [74, 26] on div "Products" at bounding box center [72, 34] width 57 height 16
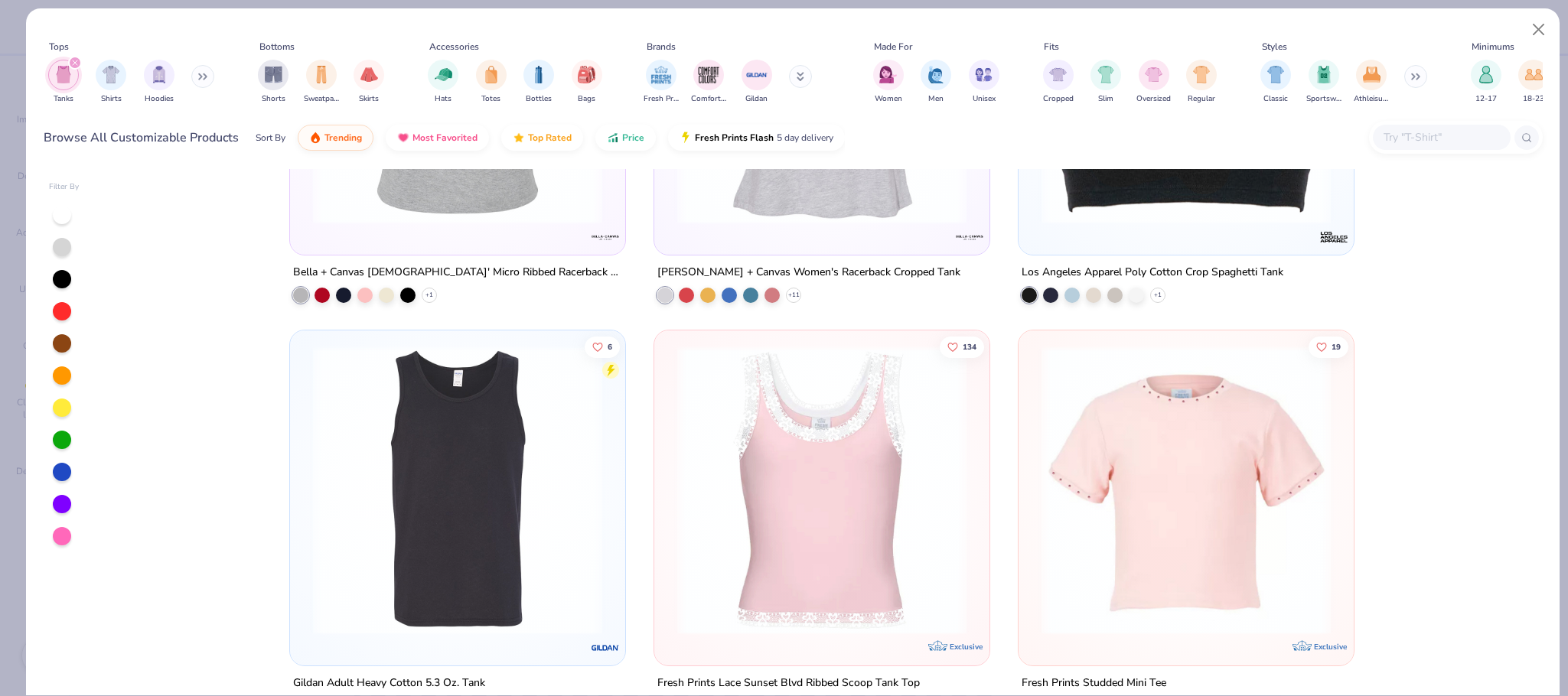
scroll to position [2263, 0]
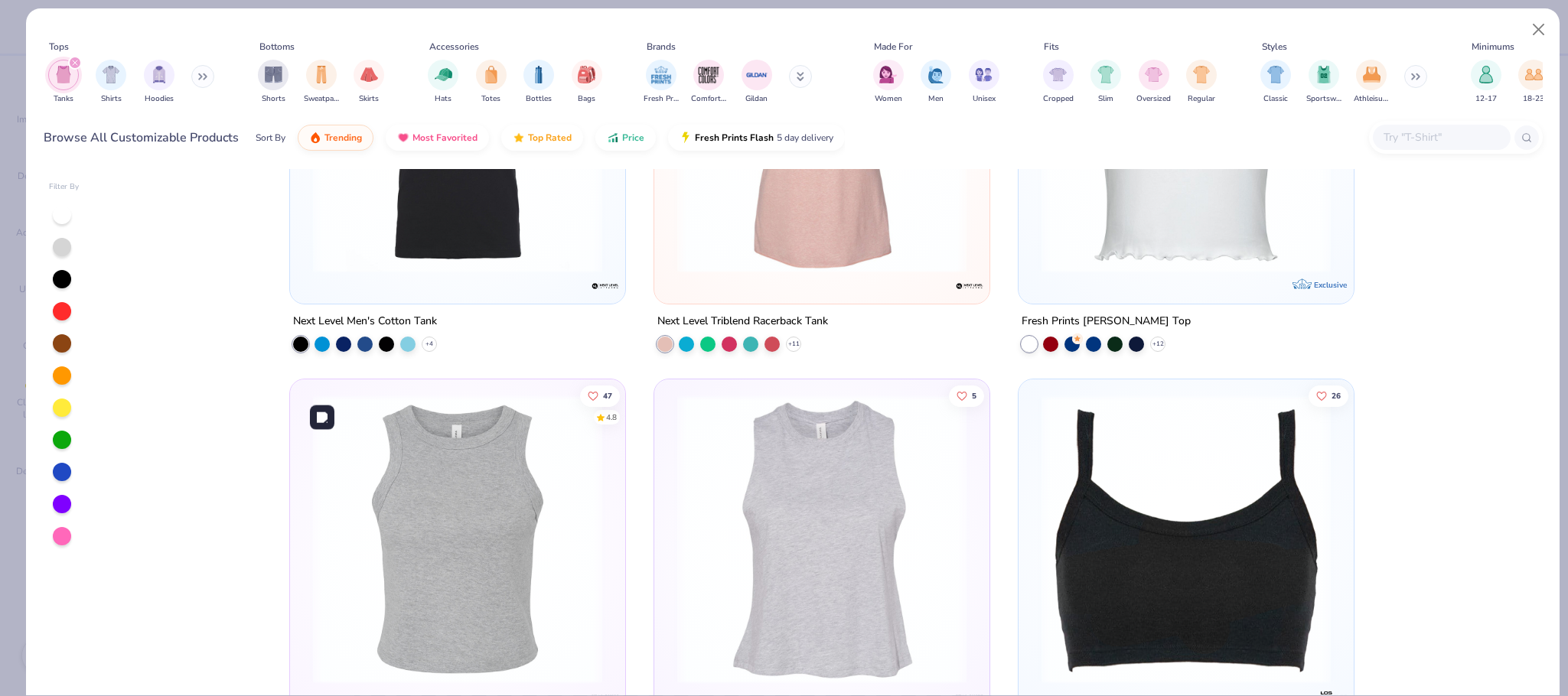
click at [455, 477] on img at bounding box center [457, 539] width 305 height 290
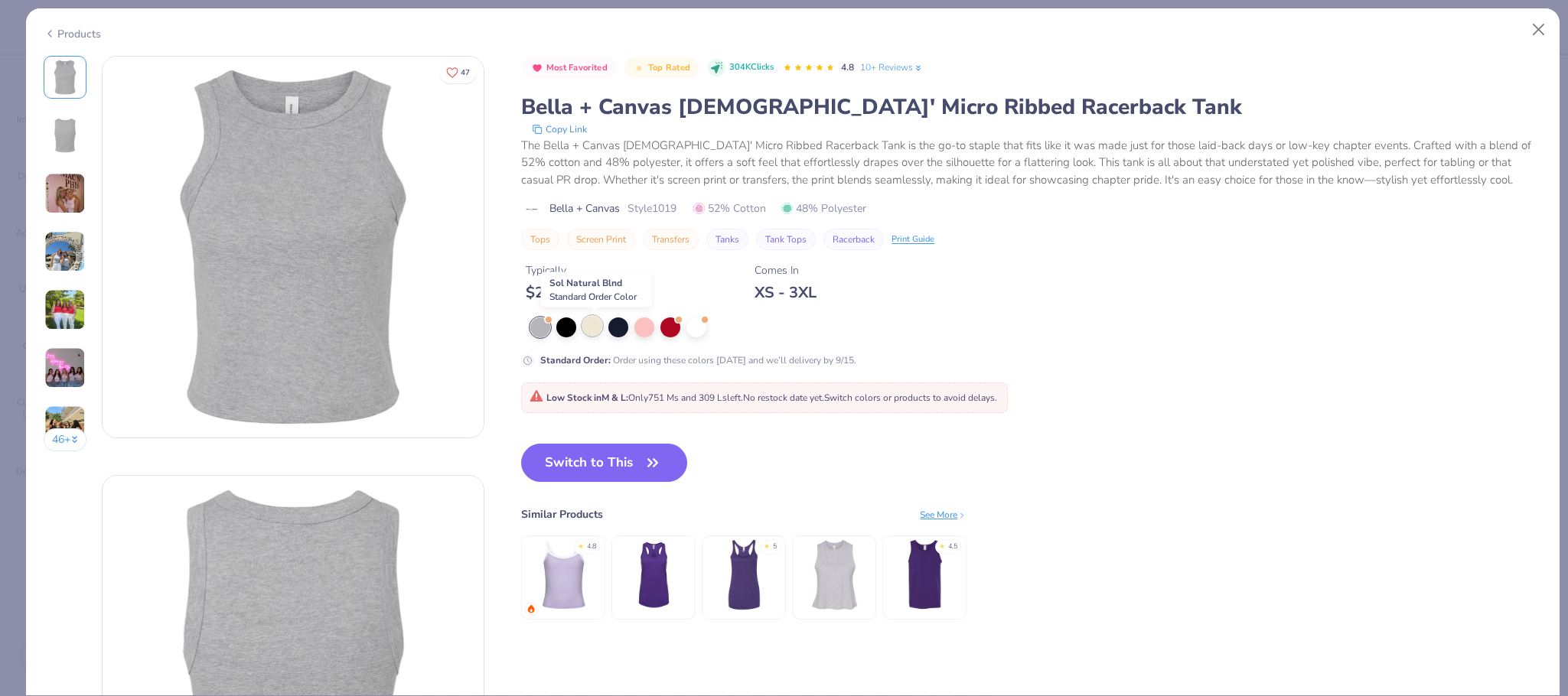
click at [588, 336] on div at bounding box center [592, 326] width 20 height 20
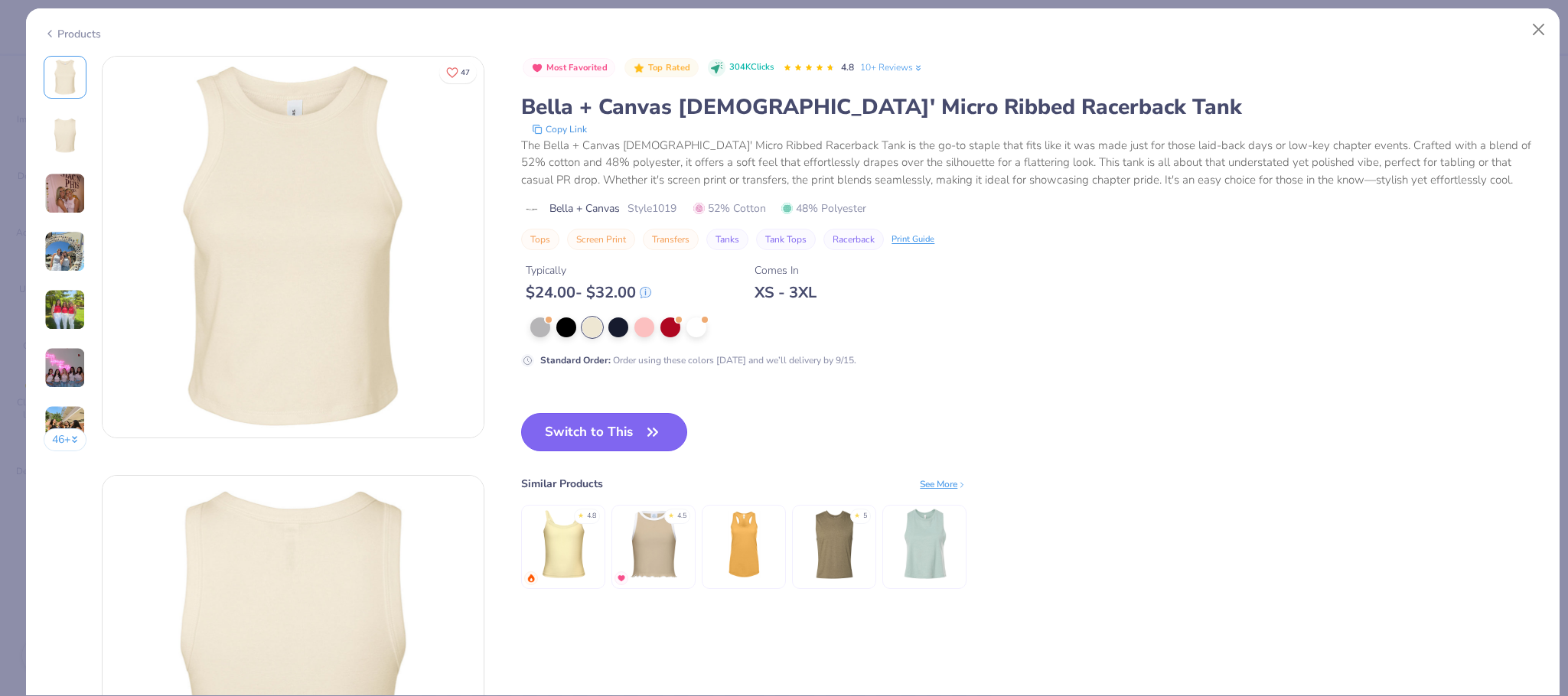
click at [597, 427] on button "Switch to This" at bounding box center [604, 432] width 166 height 38
click at [627, 436] on button "Switch to This" at bounding box center [604, 432] width 166 height 38
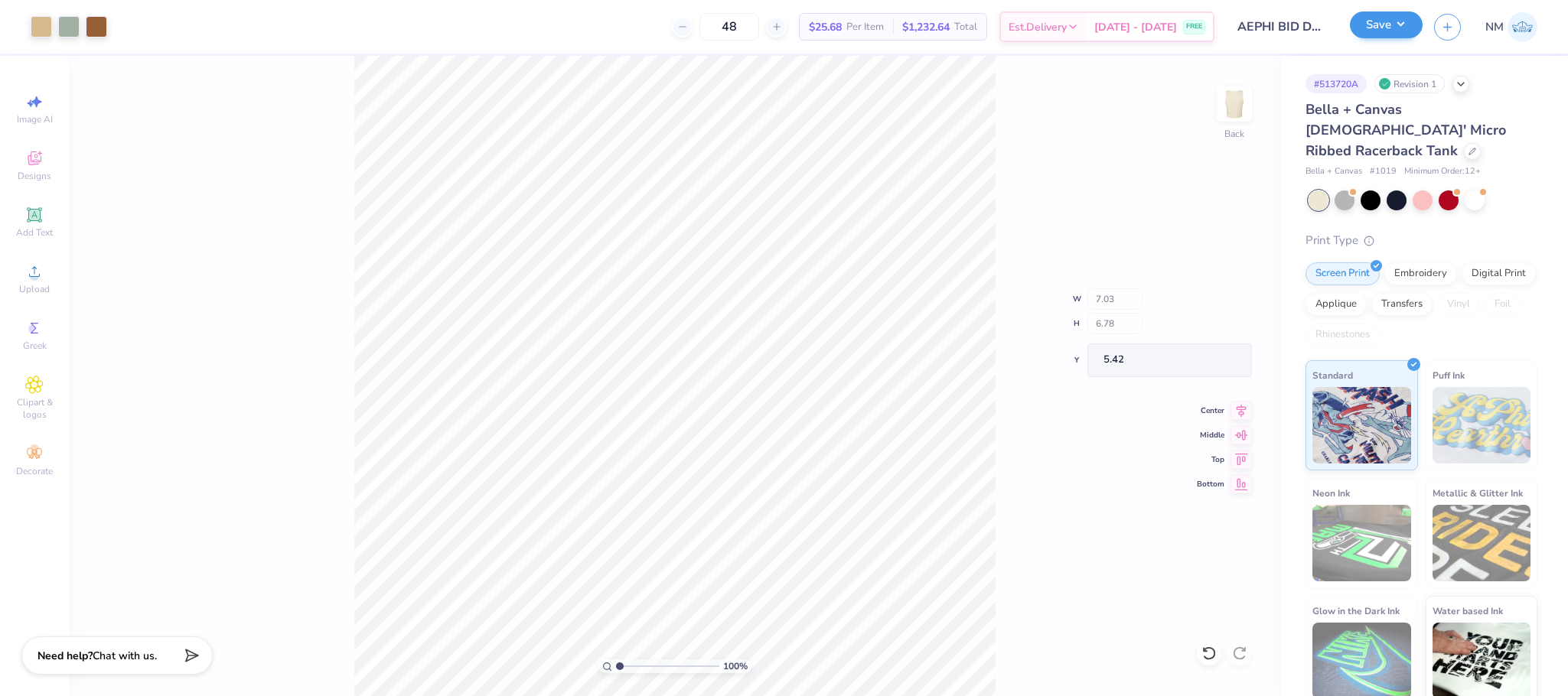
type input "1.79"
click at [1370, 28] on button "Save" at bounding box center [1386, 24] width 73 height 27
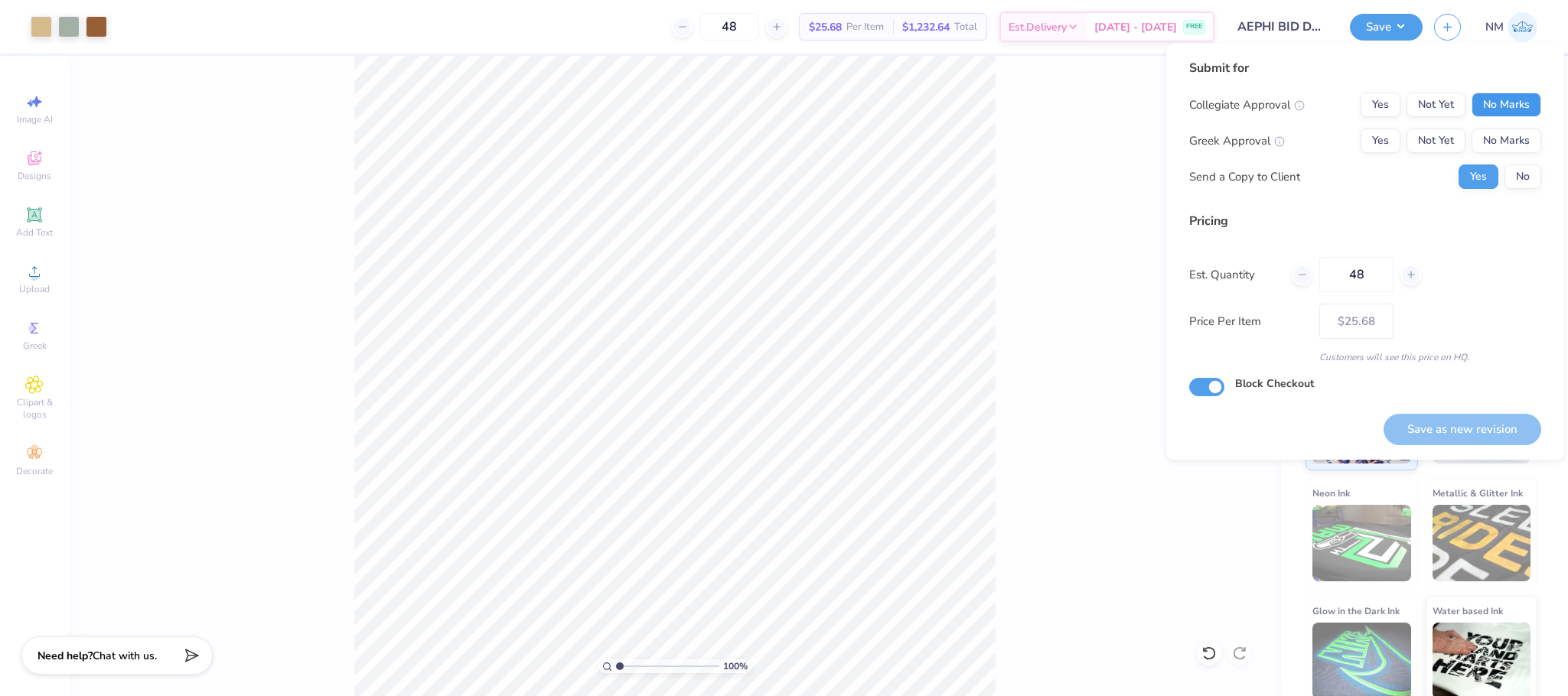
click at [1504, 102] on button "No Marks" at bounding box center [1506, 105] width 70 height 25
drag, startPoint x: 1370, startPoint y: 139, endPoint x: 1477, endPoint y: 163, distance: 109.7
click at [1370, 138] on button "Yes" at bounding box center [1380, 141] width 40 height 25
click at [1511, 173] on button "No" at bounding box center [1522, 177] width 37 height 25
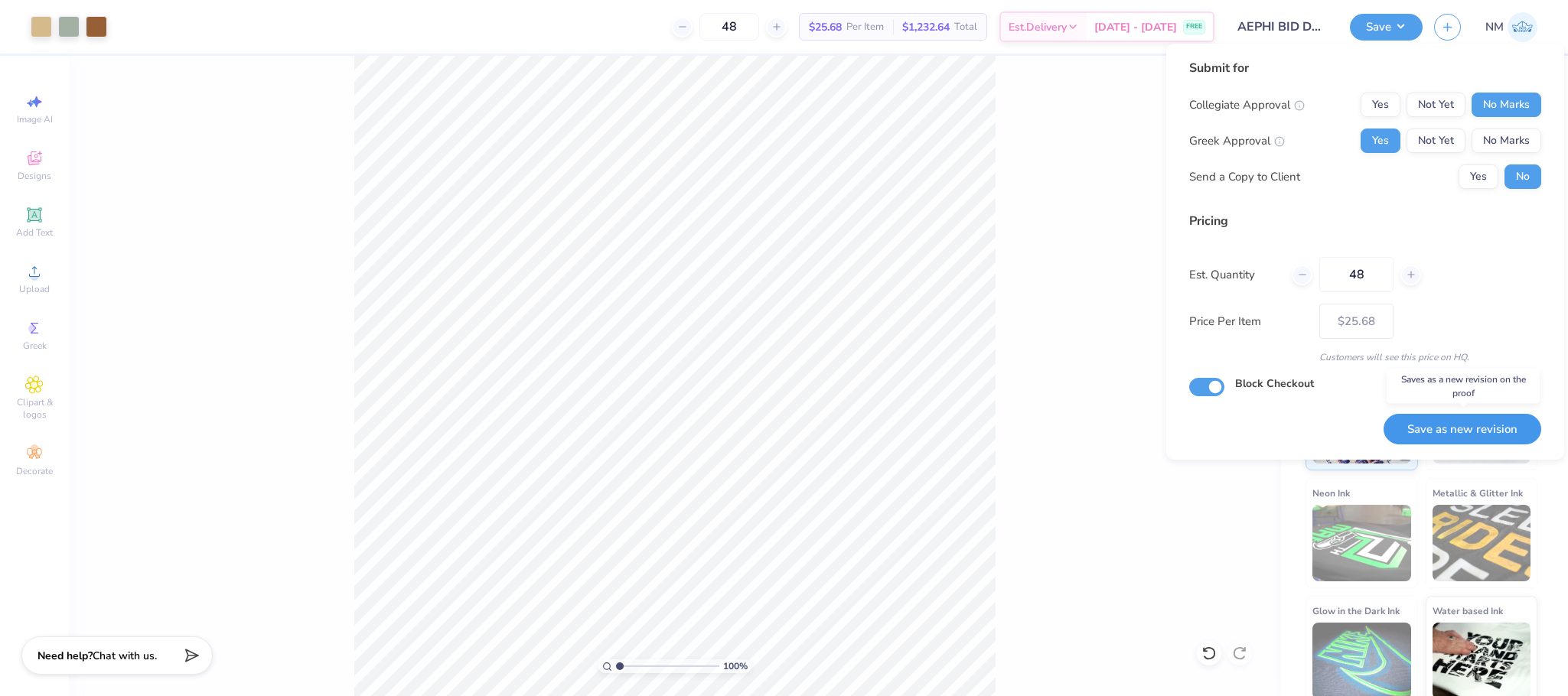
click at [1451, 429] on button "Save as new revision" at bounding box center [1462, 429] width 158 height 31
type input "$25.68"
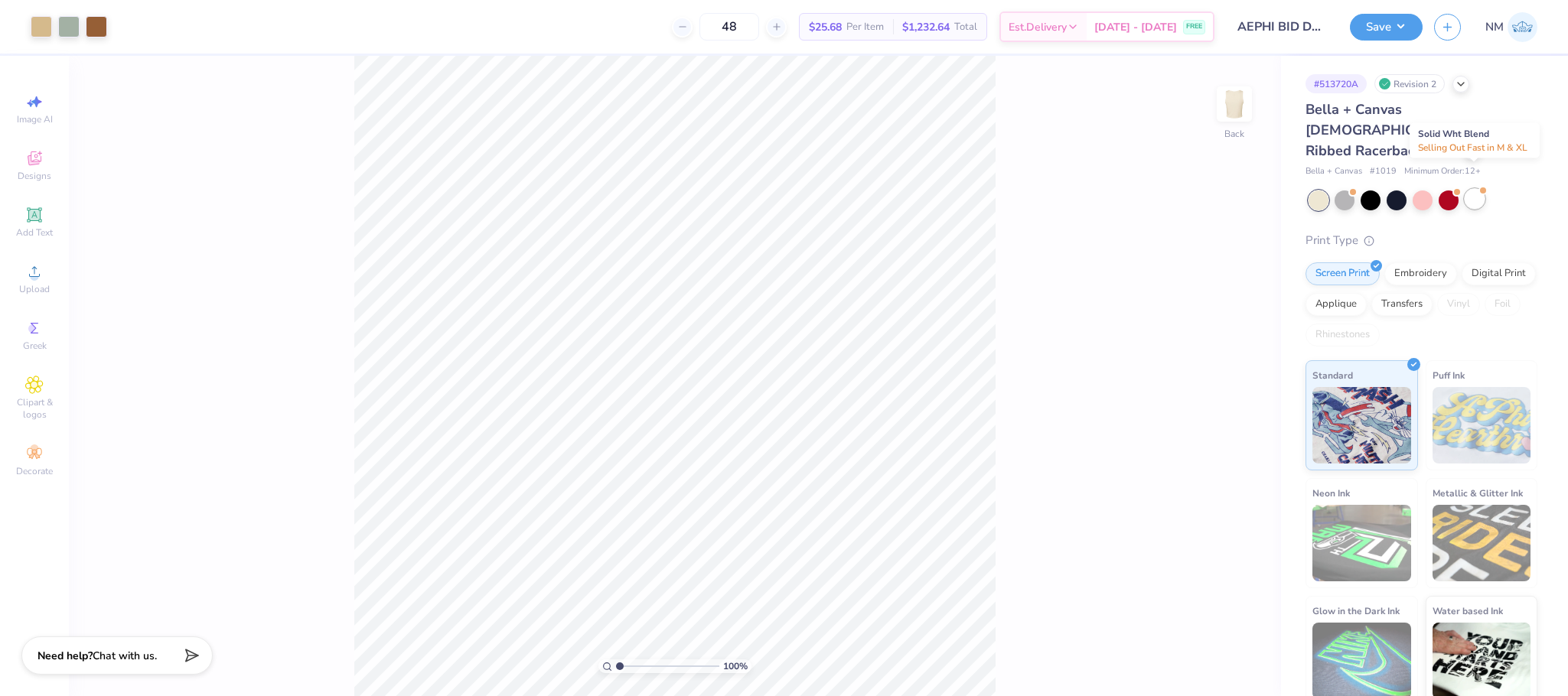
click at [1474, 189] on div at bounding box center [1475, 199] width 20 height 20
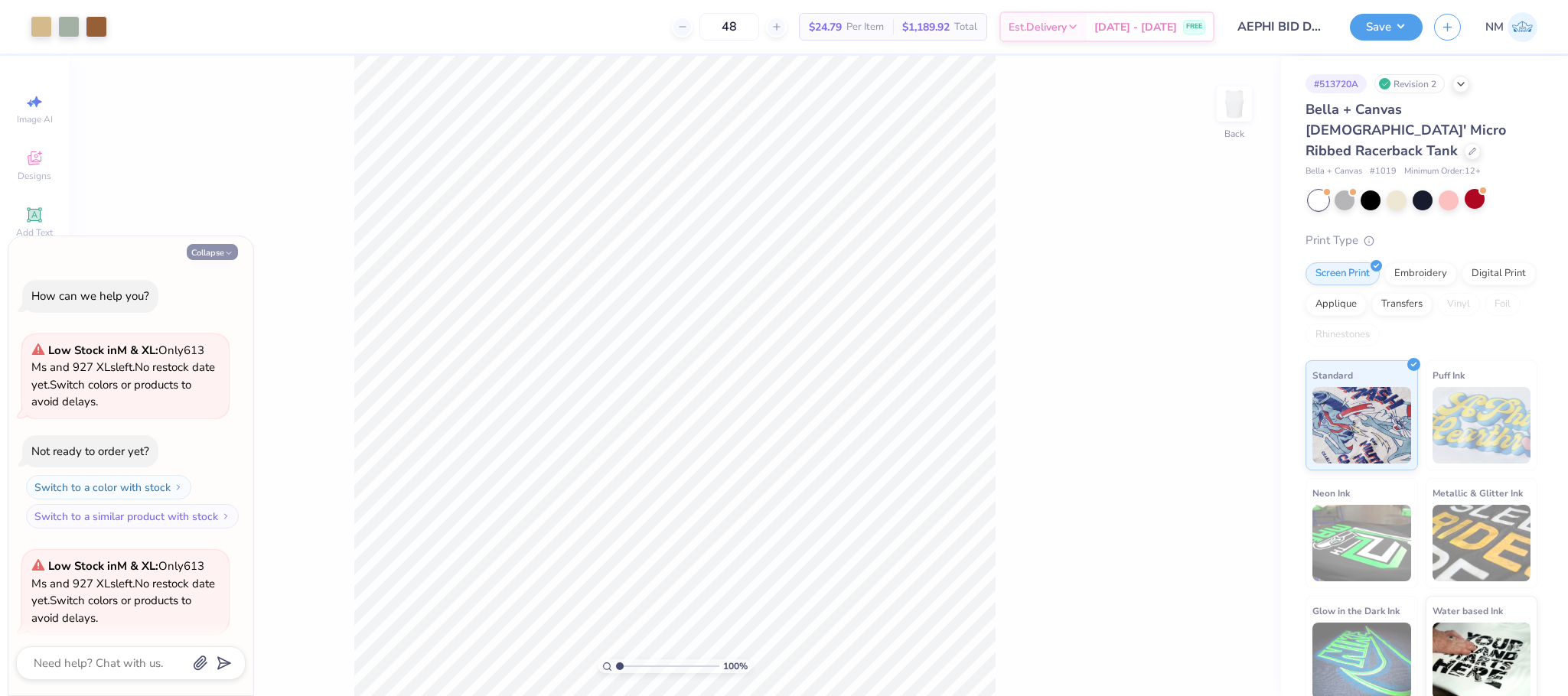
click at [208, 257] on button "Collapse" at bounding box center [212, 252] width 51 height 16
type textarea "x"
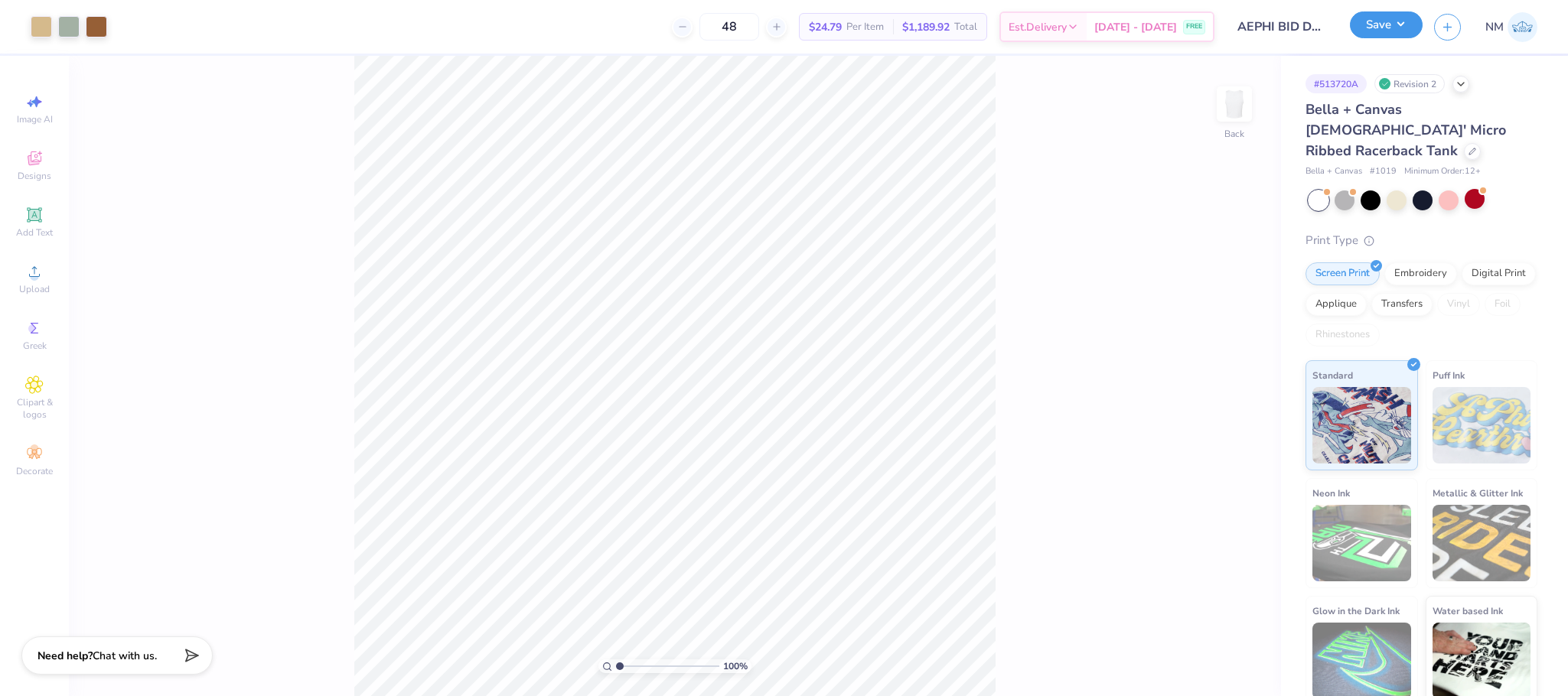
click at [1377, 28] on button "Save" at bounding box center [1386, 24] width 73 height 27
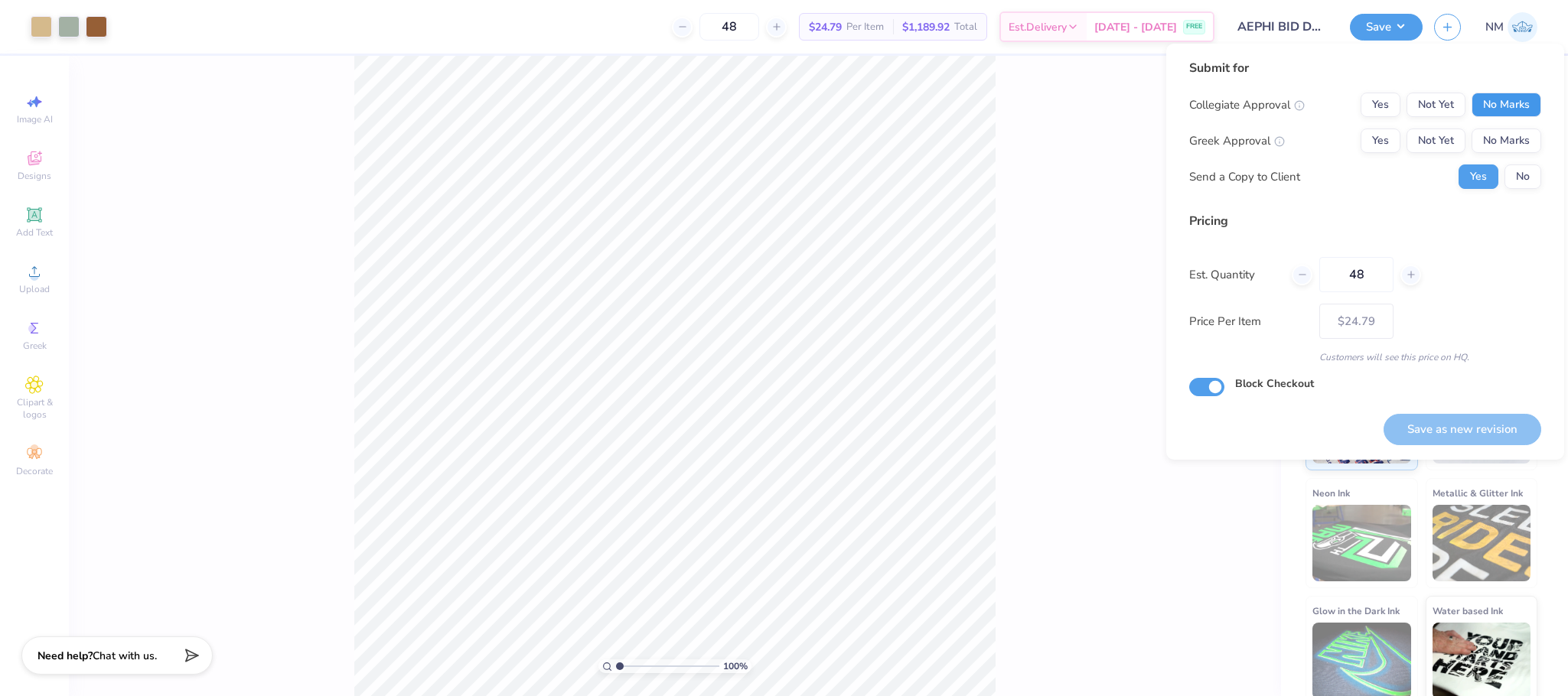
click at [1509, 102] on button "No Marks" at bounding box center [1506, 105] width 70 height 25
click at [1504, 129] on button "No Marks" at bounding box center [1506, 141] width 70 height 25
click at [1371, 141] on button "Yes" at bounding box center [1380, 141] width 40 height 25
click at [1533, 171] on button "No" at bounding box center [1522, 177] width 37 height 25
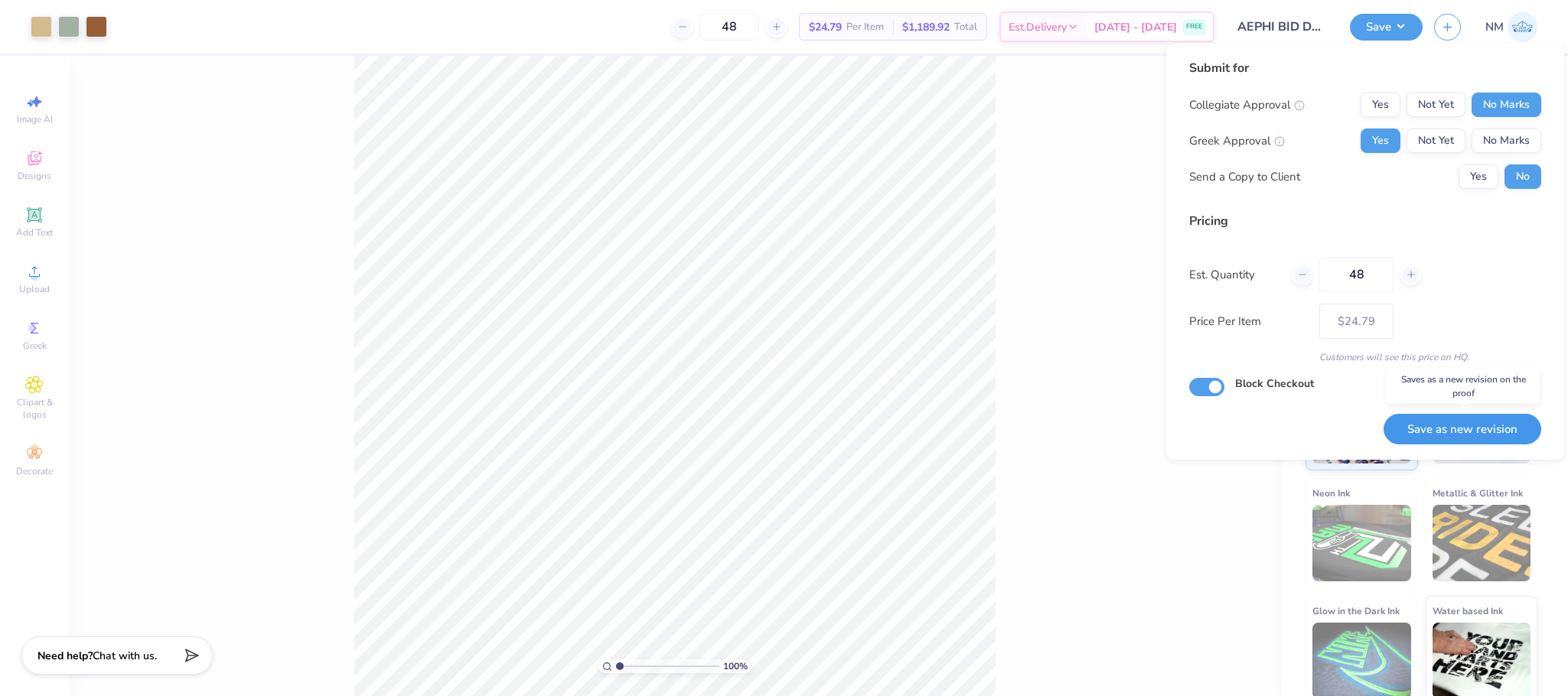
click at [1476, 416] on button "Save as new revision" at bounding box center [1462, 429] width 158 height 31
type input "$24.79"
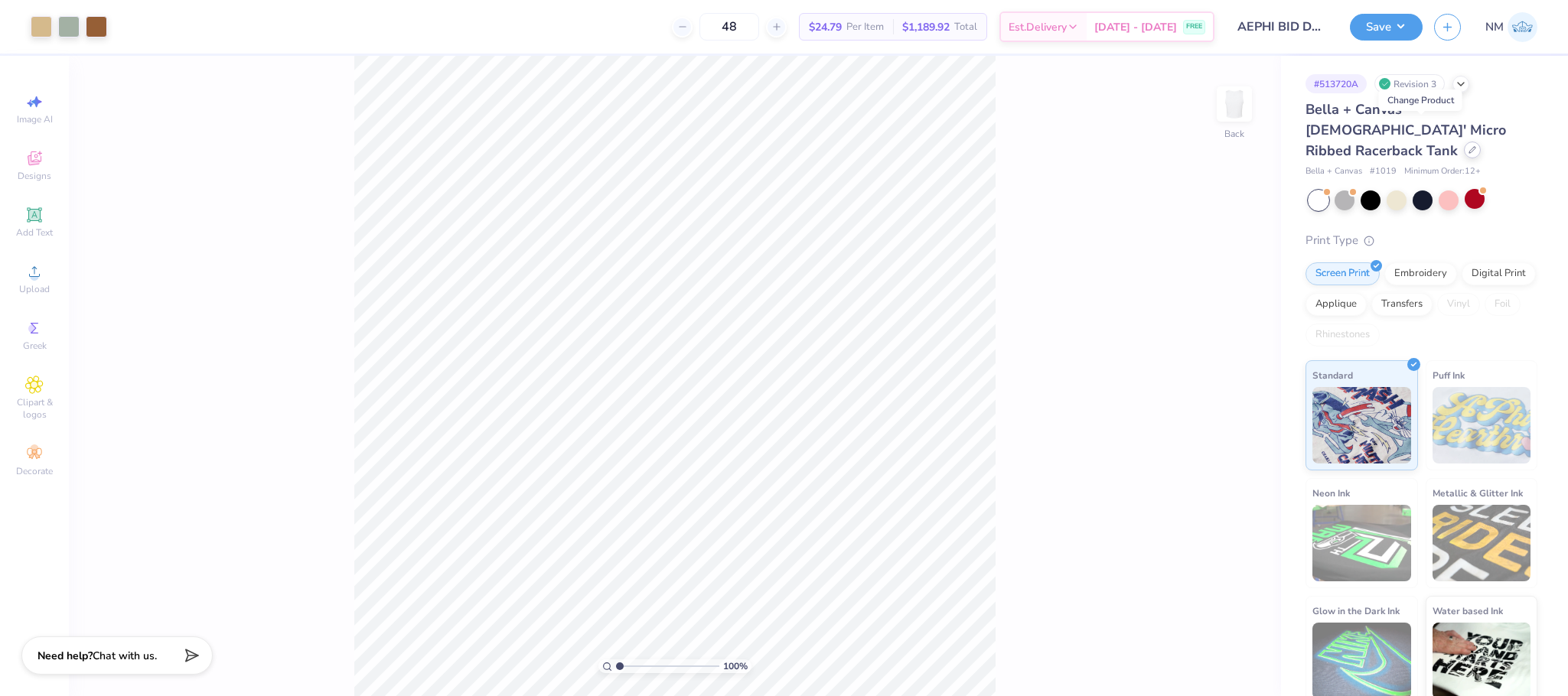
click at [1468, 146] on icon at bounding box center [1472, 150] width 8 height 8
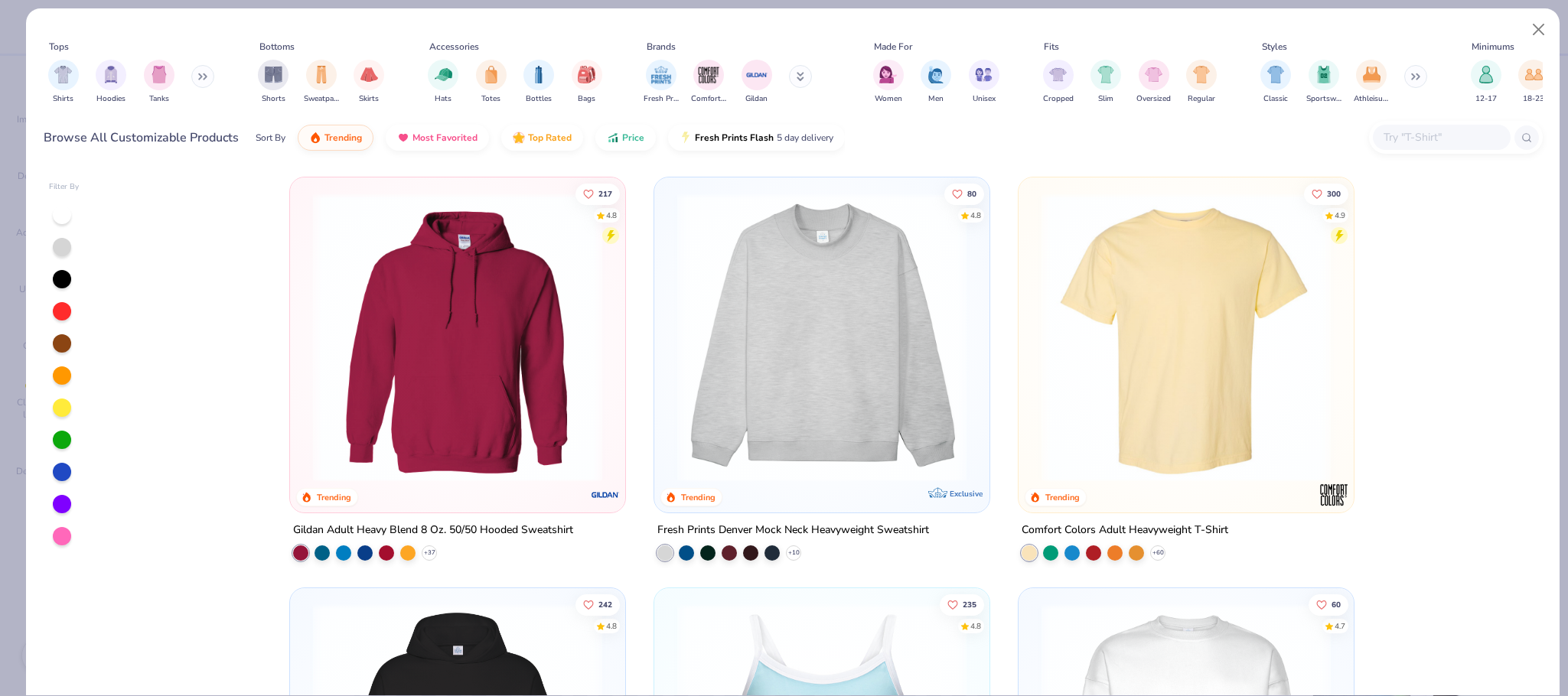
scroll to position [461, 0]
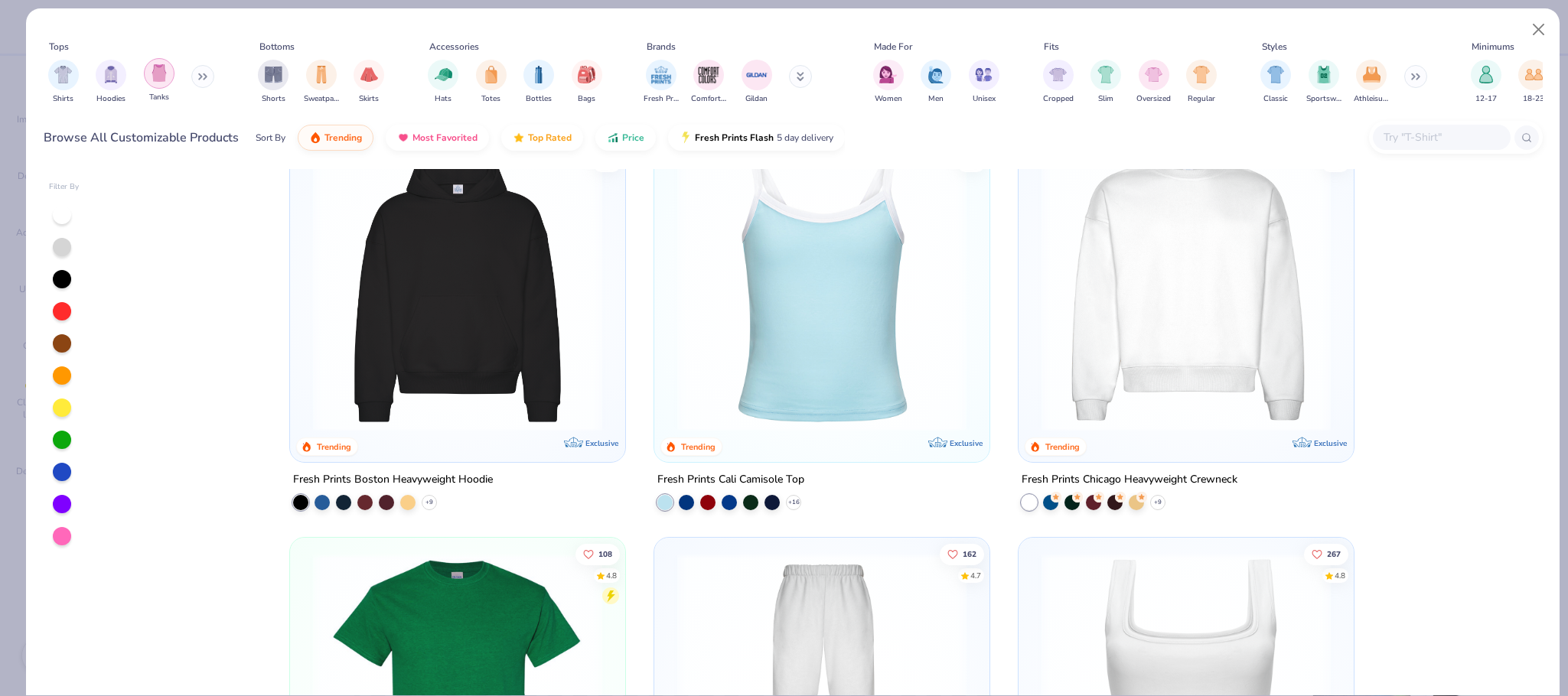
click at [163, 80] on img "filter for Tanks" at bounding box center [159, 73] width 17 height 18
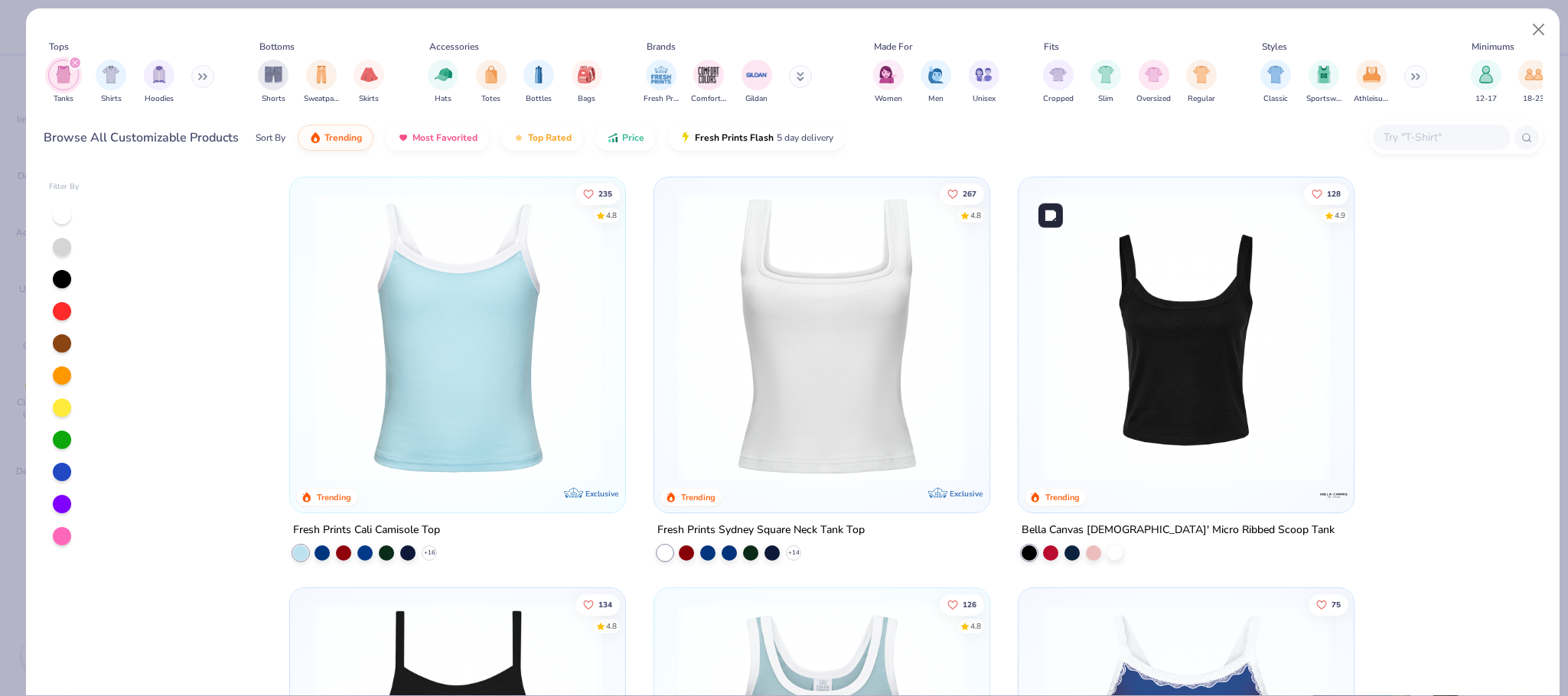
click at [1248, 379] on img at bounding box center [1185, 338] width 305 height 290
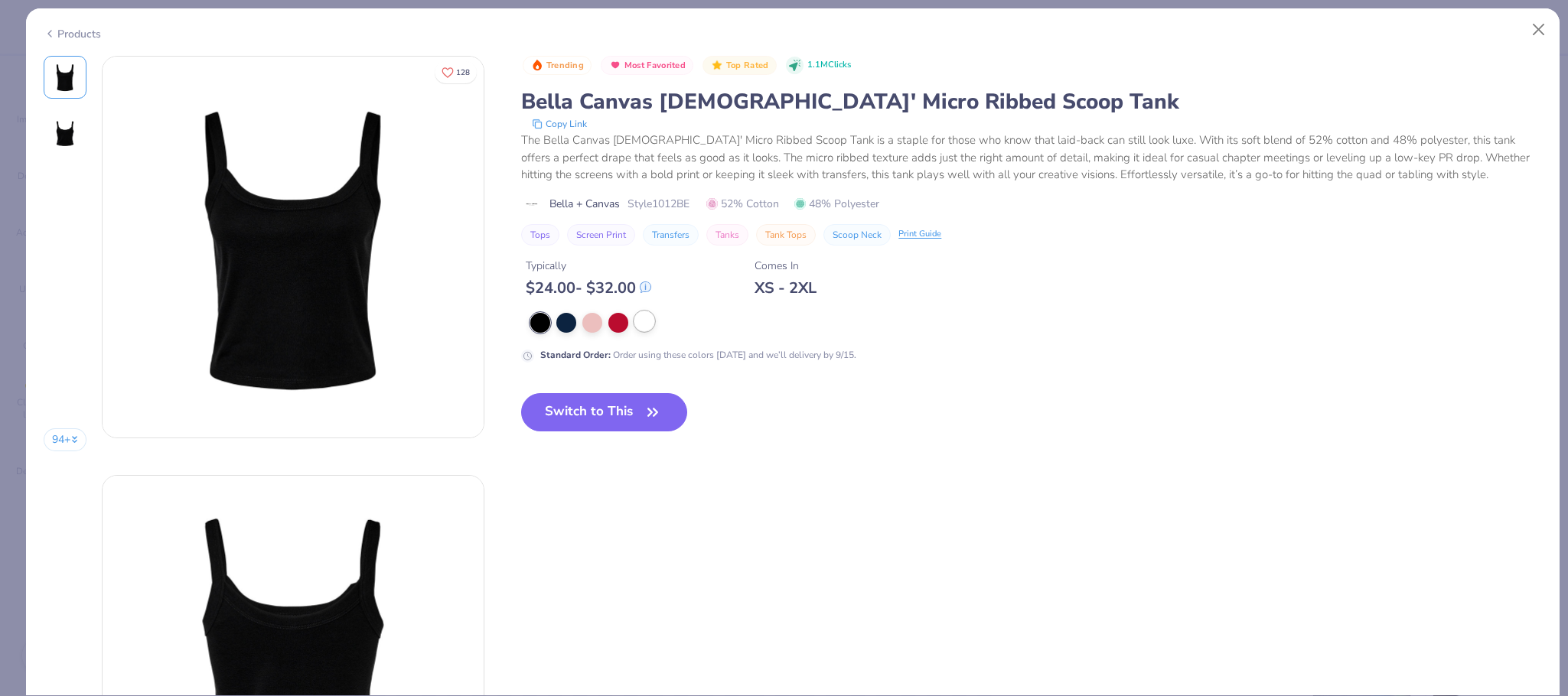
click at [645, 332] on div at bounding box center [644, 322] width 20 height 20
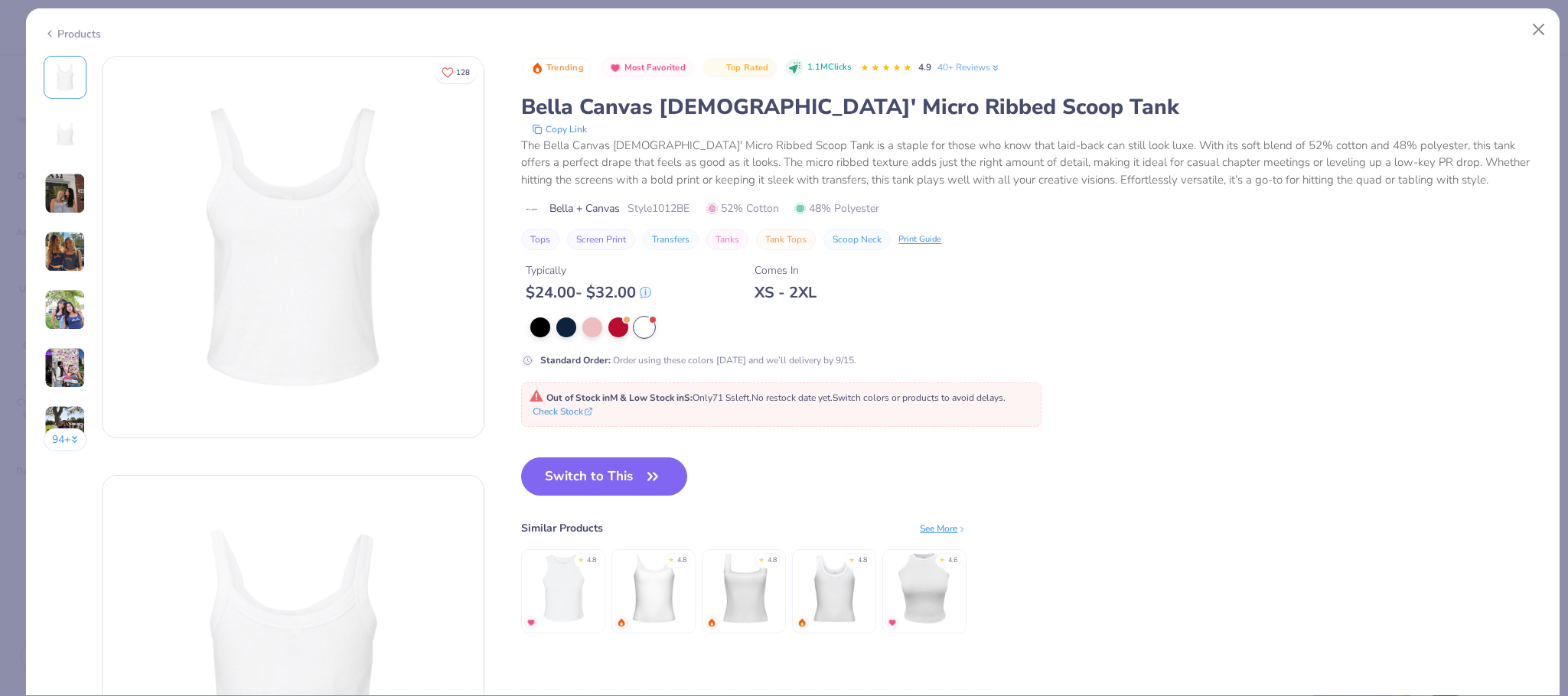
click at [80, 26] on div "Products" at bounding box center [72, 34] width 57 height 16
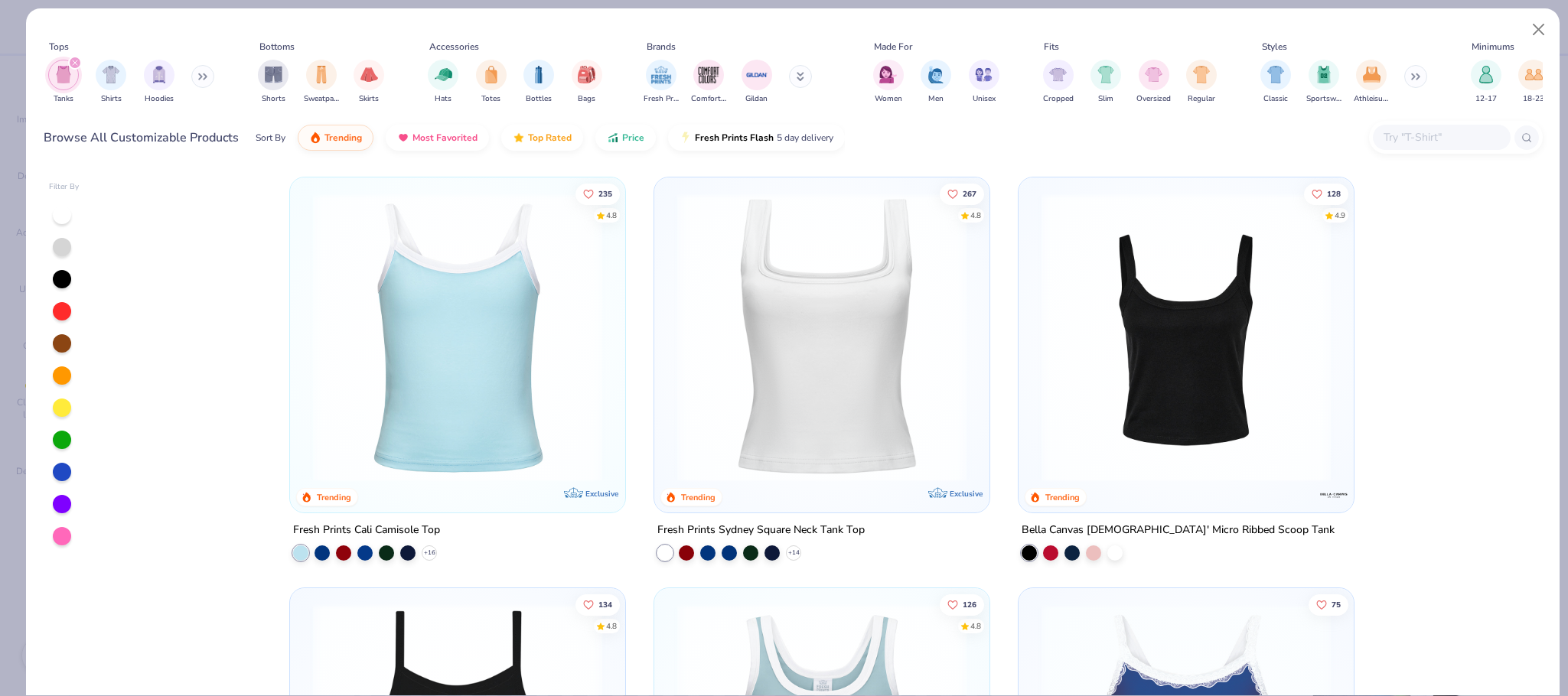
scroll to position [461, 0]
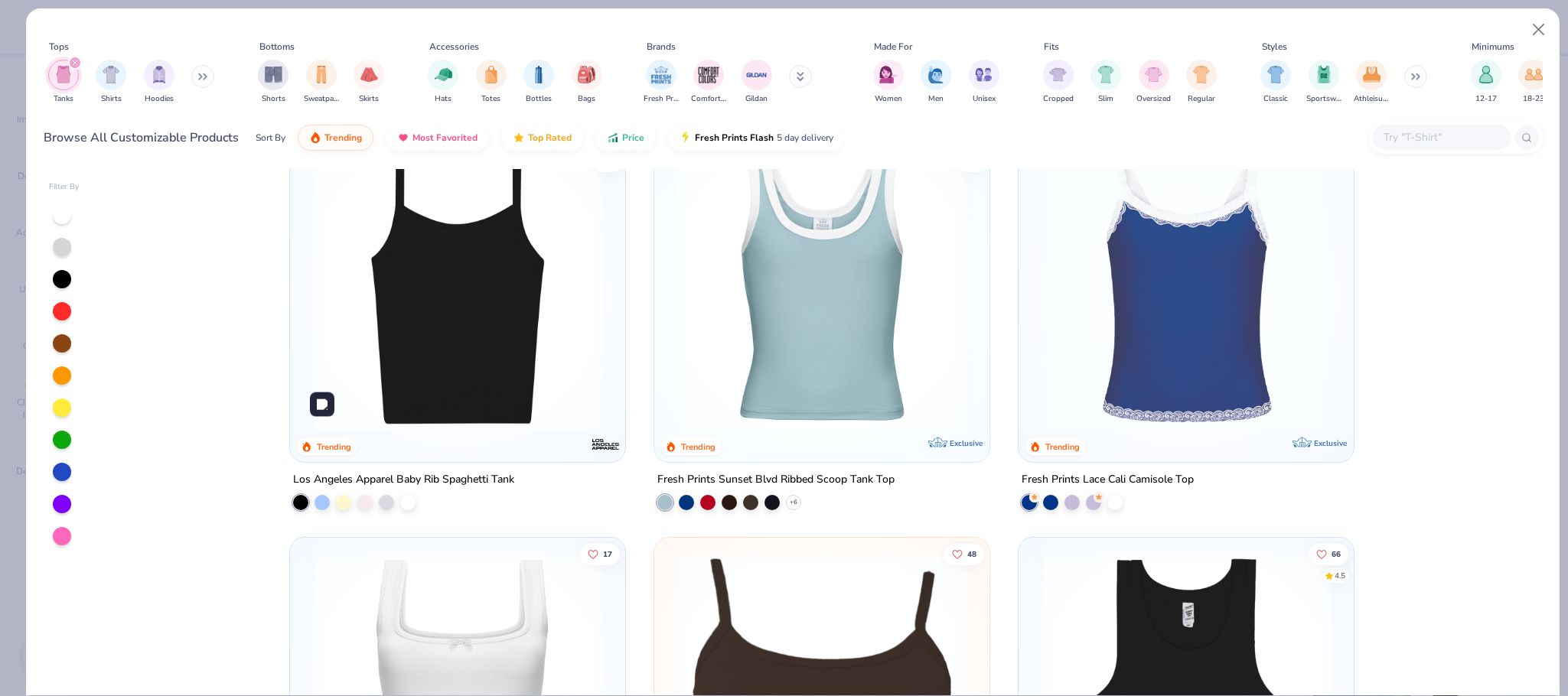
click at [489, 372] on img at bounding box center [457, 288] width 305 height 290
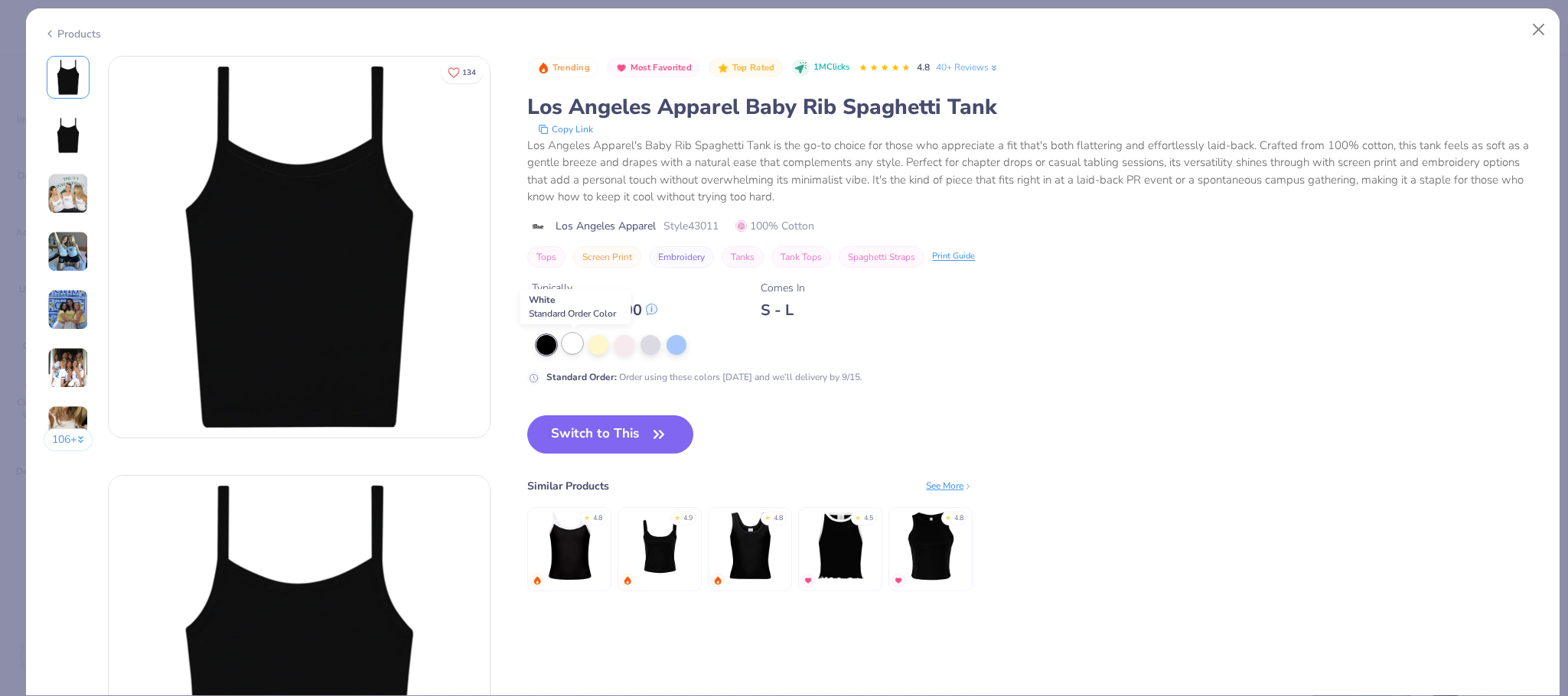
click at [574, 348] on div at bounding box center [572, 344] width 20 height 20
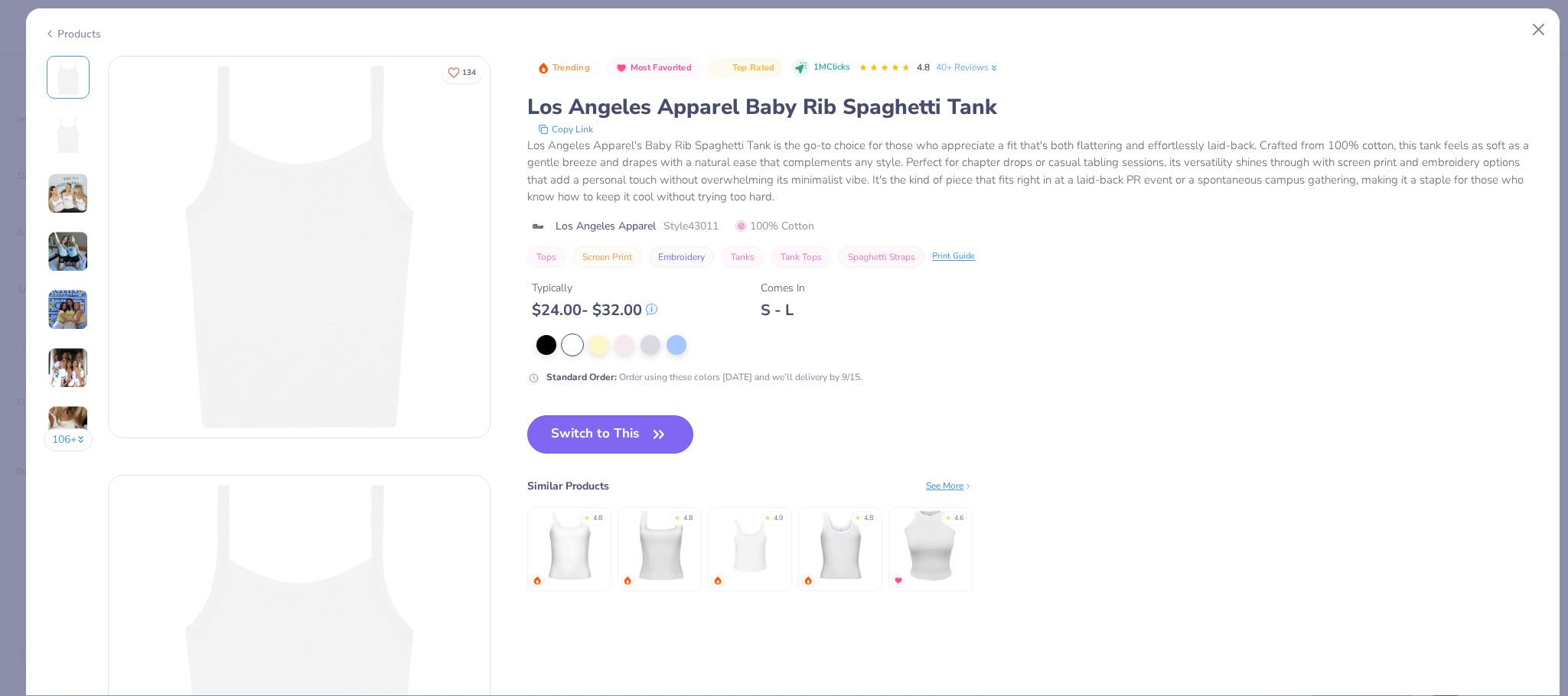
click at [609, 436] on button "Switch to This" at bounding box center [610, 434] width 166 height 38
click at [606, 429] on button "Switch to This" at bounding box center [610, 434] width 166 height 38
click at [597, 443] on button "Switch to This" at bounding box center [610, 434] width 166 height 38
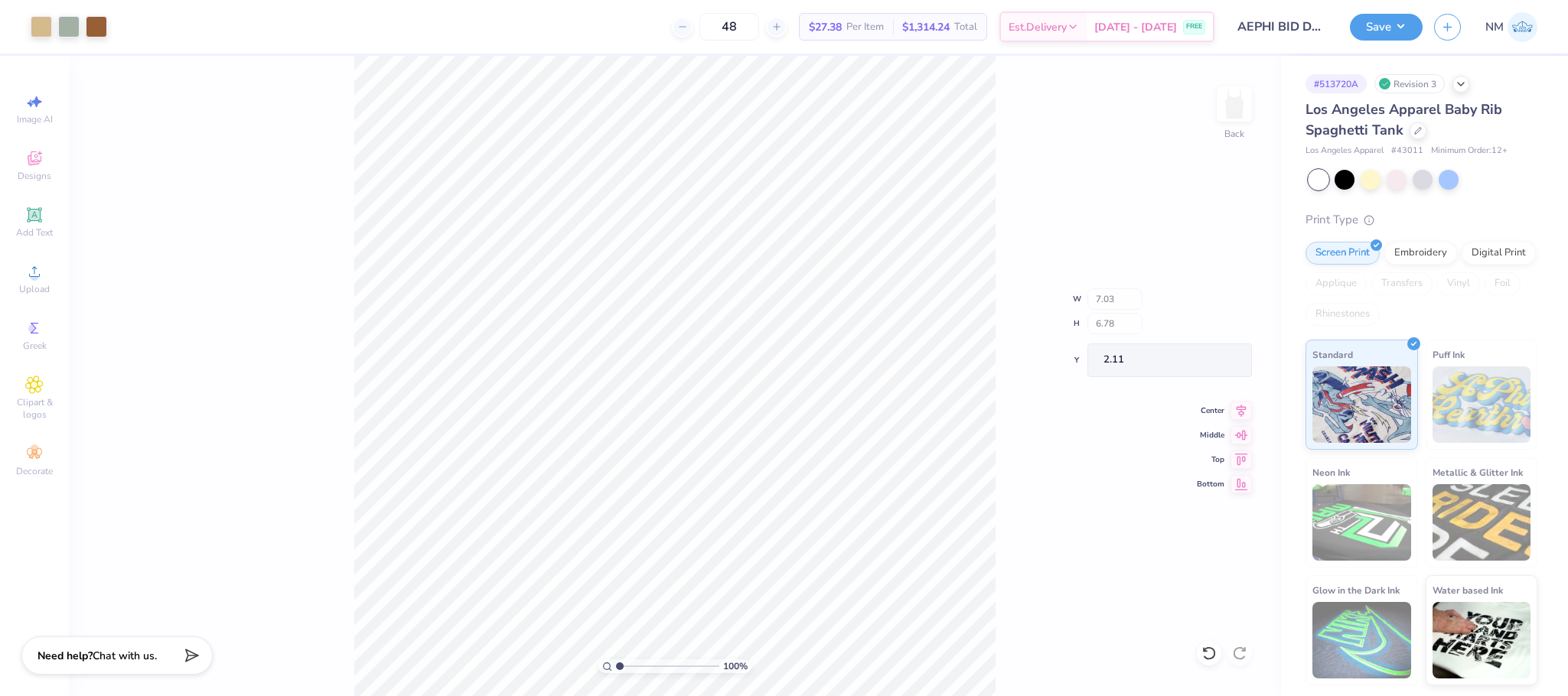
type input "2.11"
click at [1402, 24] on button "Save" at bounding box center [1386, 24] width 73 height 27
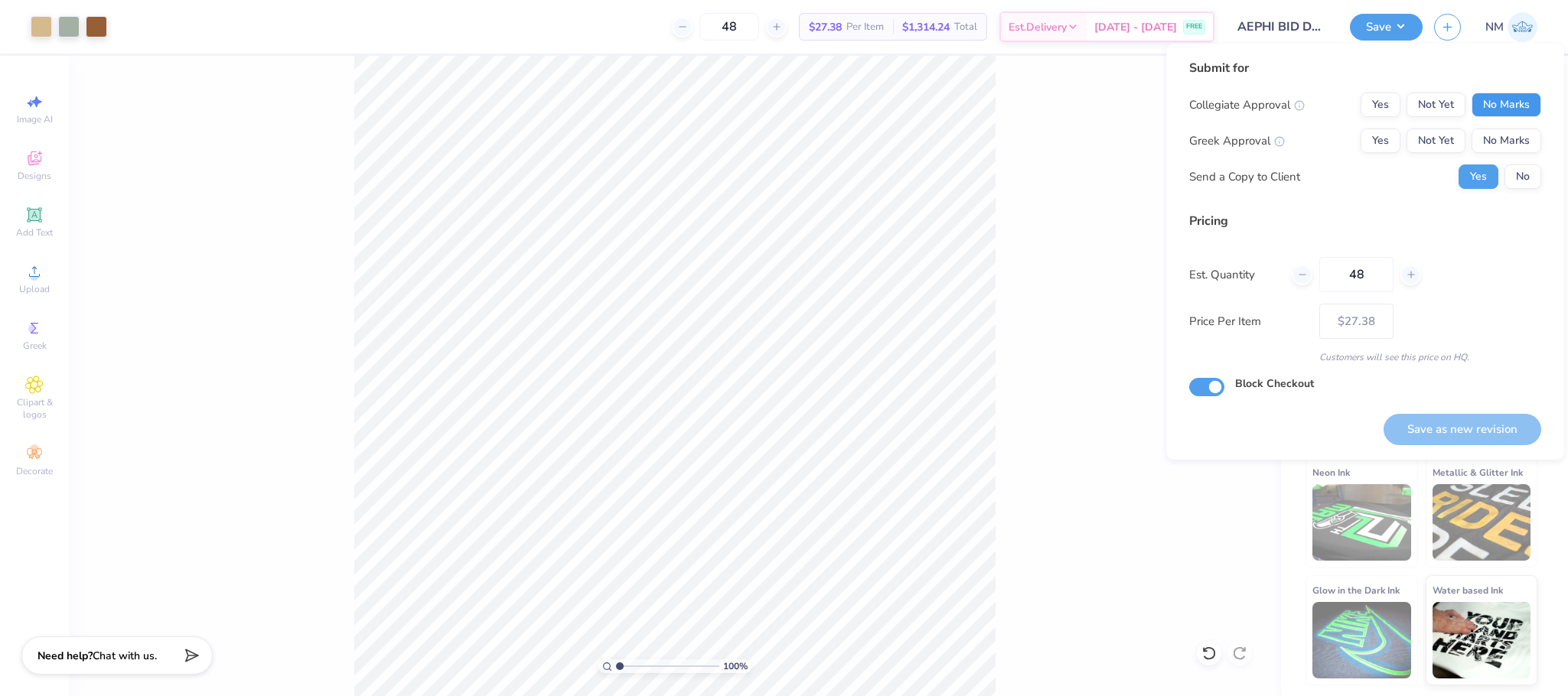
click at [1485, 106] on button "No Marks" at bounding box center [1506, 105] width 70 height 25
click at [1371, 139] on button "Yes" at bounding box center [1380, 141] width 40 height 25
click at [1530, 179] on button "No" at bounding box center [1522, 177] width 37 height 25
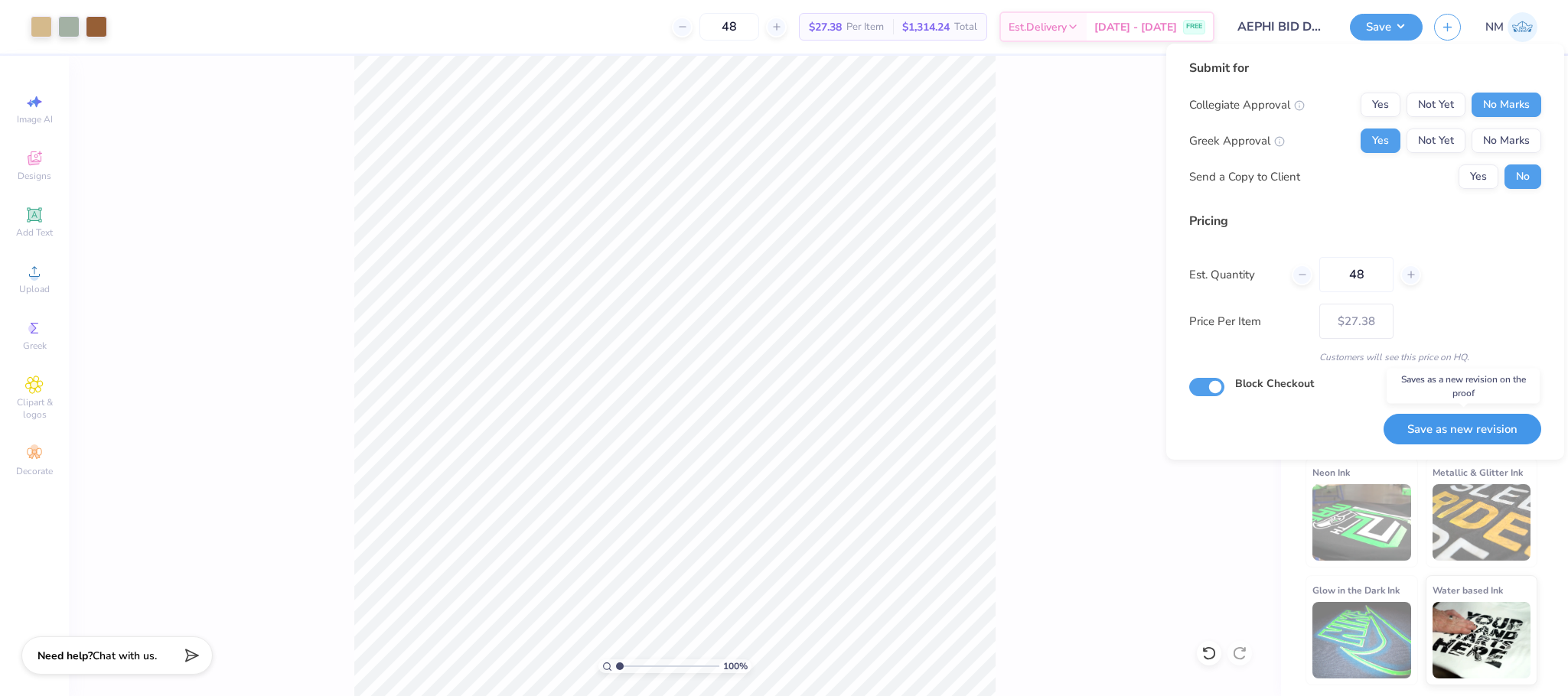
click at [1407, 415] on button "Save as new revision" at bounding box center [1462, 429] width 158 height 31
type input "$27.38"
